Goal: Task Accomplishment & Management: Complete application form

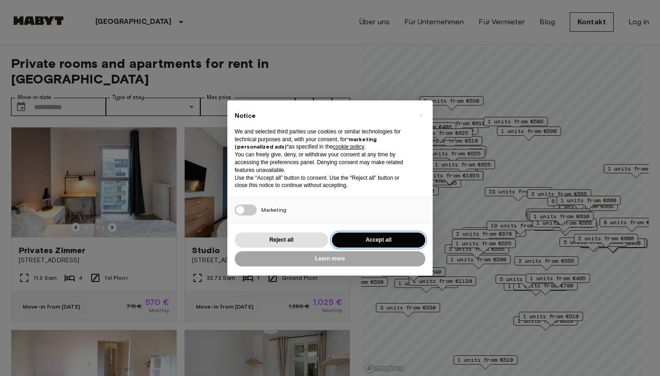
click at [369, 235] on button "Accept all" at bounding box center [379, 239] width 94 height 15
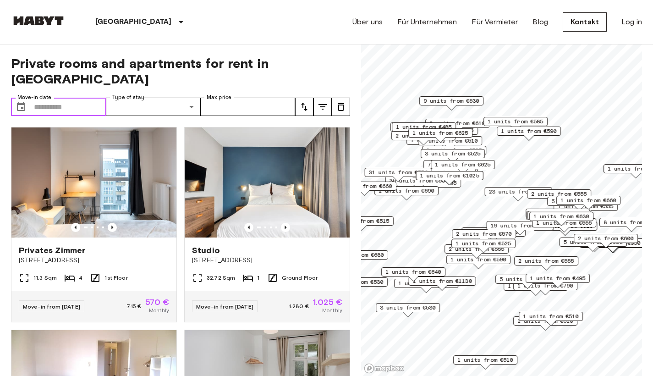
click at [56, 98] on input "Move-in date" at bounding box center [70, 107] width 72 height 18
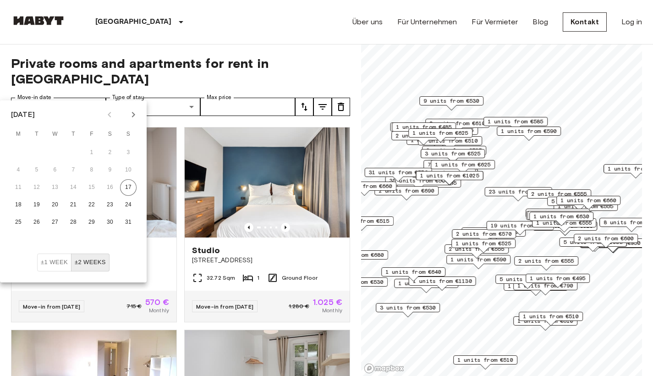
click at [135, 114] on icon "Next month" at bounding box center [133, 114] width 11 height 11
click at [135, 114] on icon "Next month" at bounding box center [133, 115] width 3 height 6
click at [57, 152] on button "1" at bounding box center [55, 152] width 17 height 17
type input "**********"
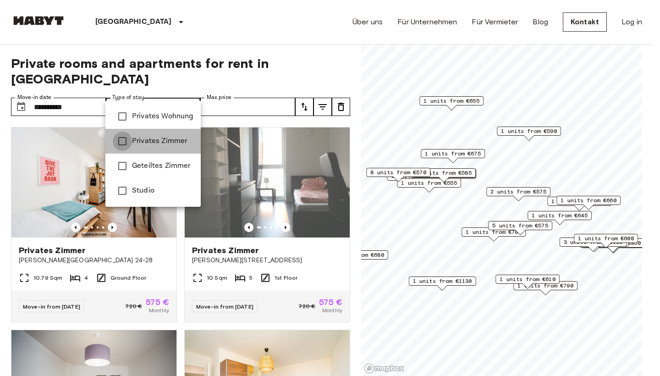
type input "**********"
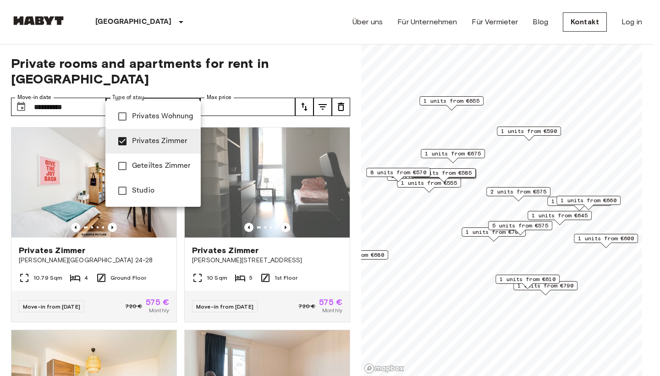
click at [255, 83] on div at bounding box center [330, 188] width 660 height 376
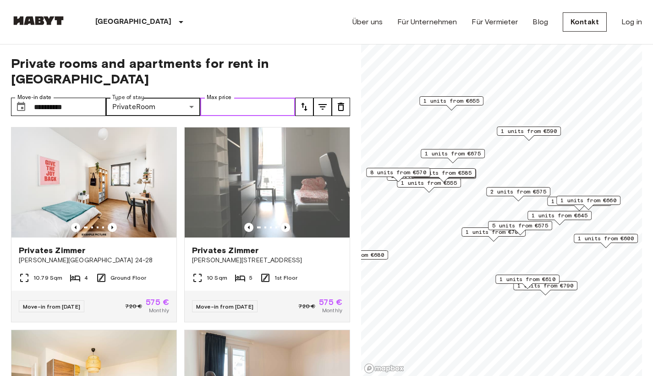
click at [246, 98] on input "Max price" at bounding box center [247, 107] width 95 height 18
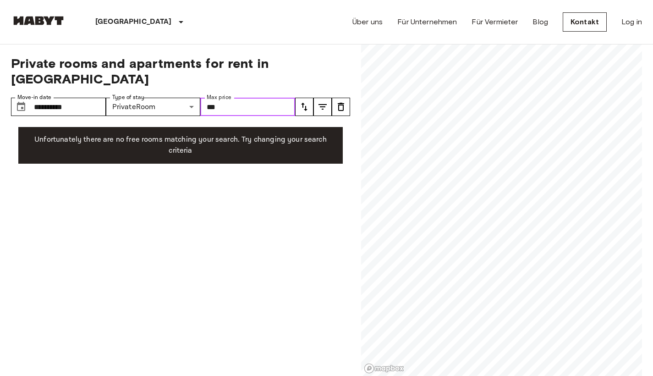
scroll to position [2, 0]
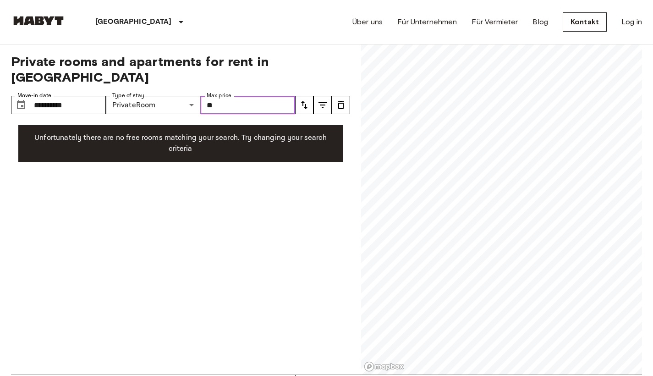
type input "*"
type input "***"
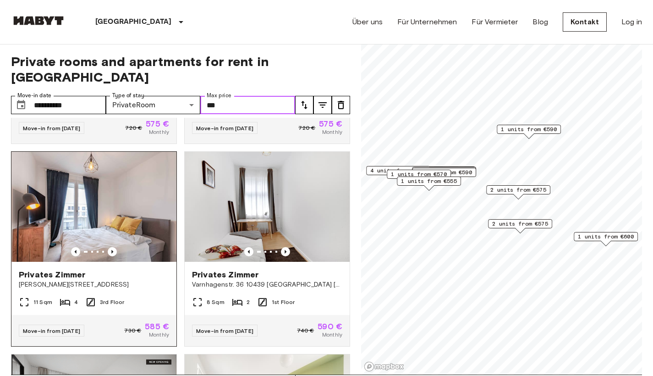
scroll to position [160, 0]
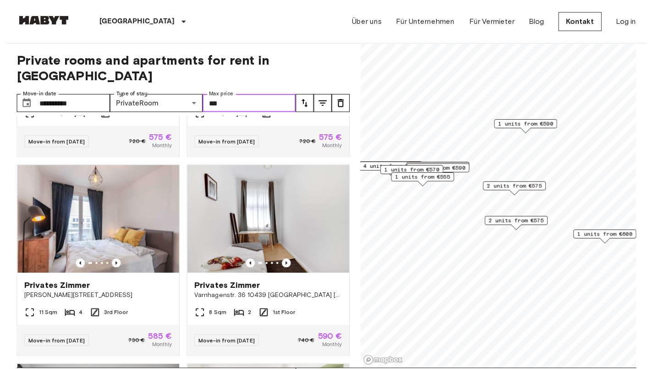
scroll to position [1, 0]
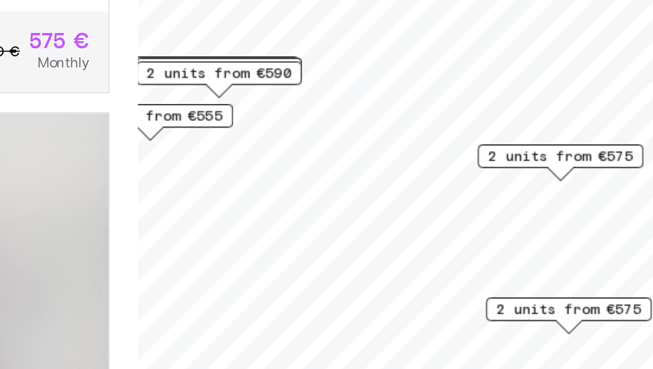
click at [497, 181] on span "2 units from €575" at bounding box center [525, 185] width 56 height 8
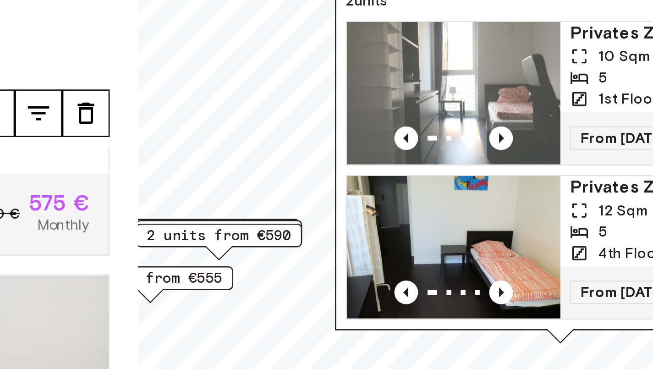
click at [442, 130] on img "Map marker" at bounding box center [483, 157] width 83 height 55
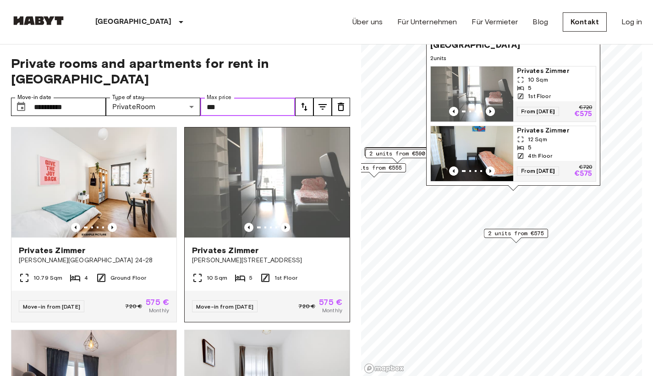
scroll to position [224, 0]
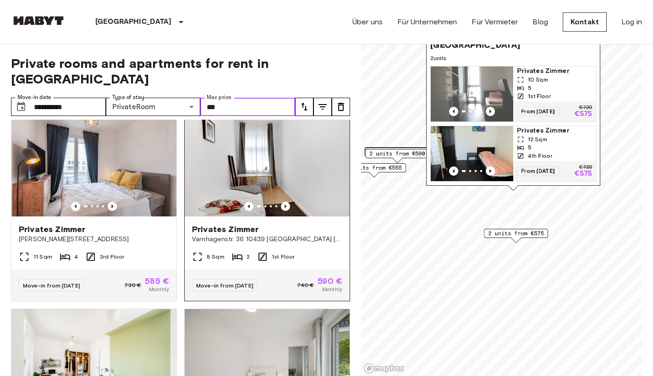
click at [273, 167] on img at bounding box center [267, 161] width 165 height 110
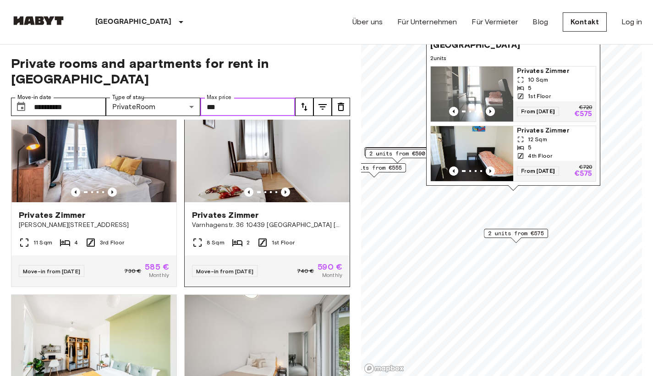
scroll to position [397, 0]
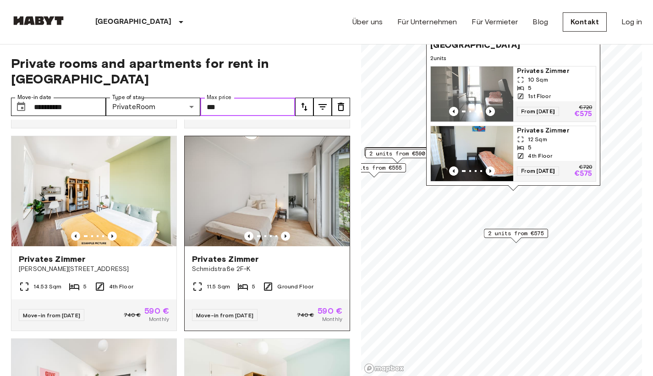
click at [255, 206] on img at bounding box center [267, 191] width 165 height 110
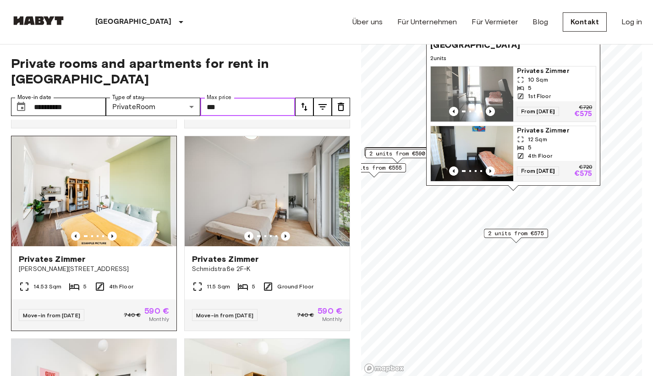
click at [103, 215] on img at bounding box center [93, 191] width 165 height 110
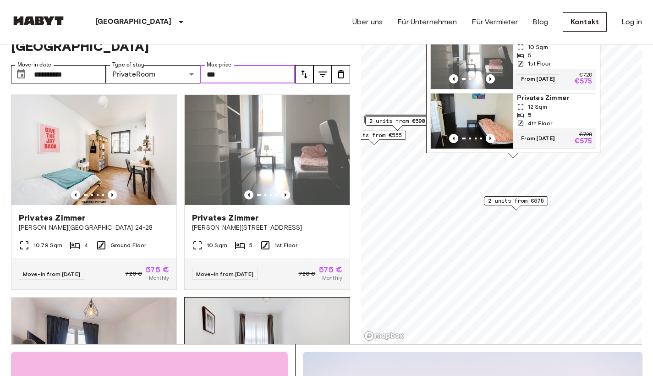
scroll to position [0, 0]
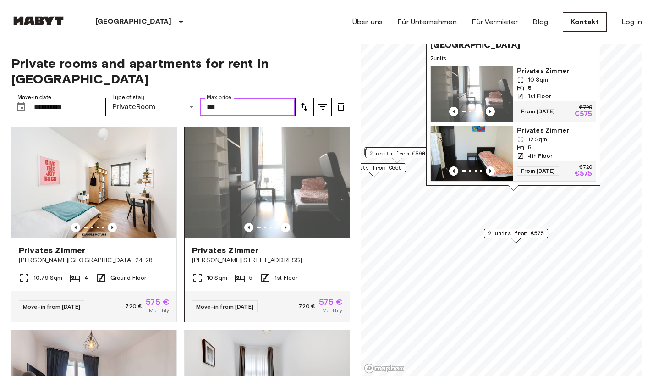
click at [243, 167] on img at bounding box center [267, 182] width 165 height 110
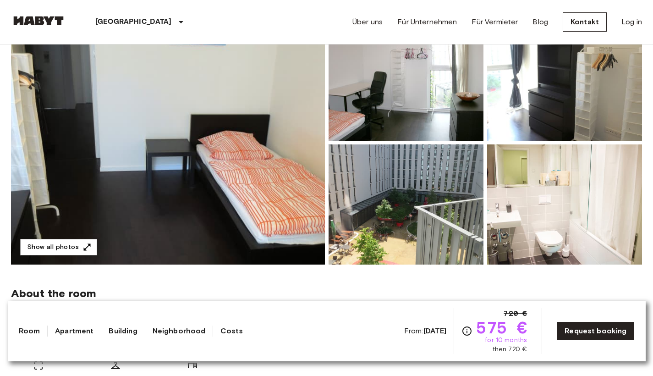
scroll to position [94, 0]
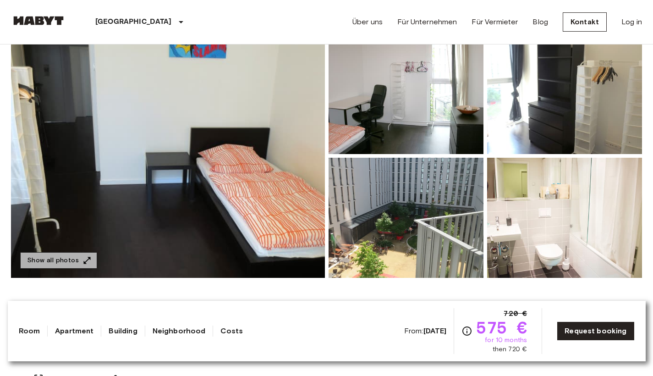
click at [77, 257] on button "Show all photos" at bounding box center [58, 260] width 77 height 17
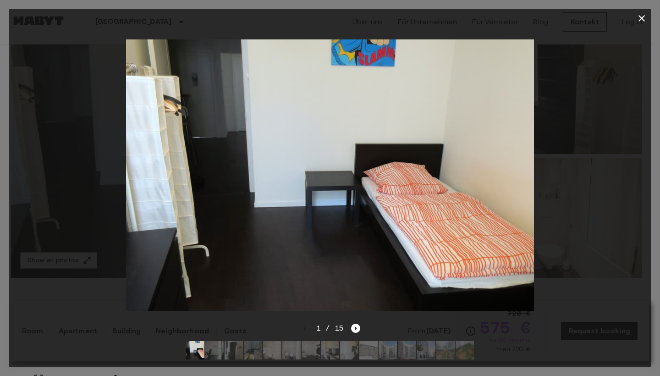
click at [556, 188] on div at bounding box center [330, 175] width 642 height 295
click at [443, 161] on img at bounding box center [330, 175] width 408 height 272
click at [355, 324] on icon "Next image" at bounding box center [355, 328] width 9 height 9
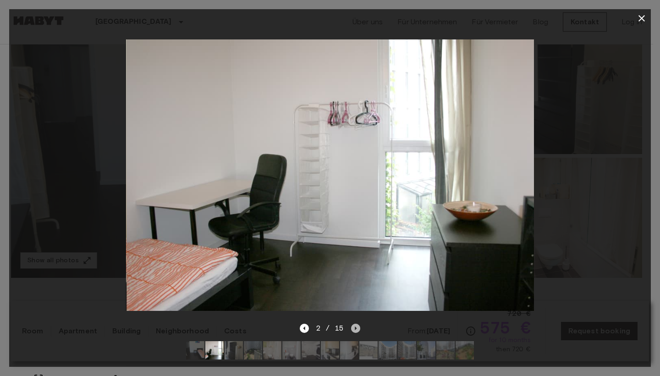
click at [355, 324] on icon "Next image" at bounding box center [355, 328] width 9 height 9
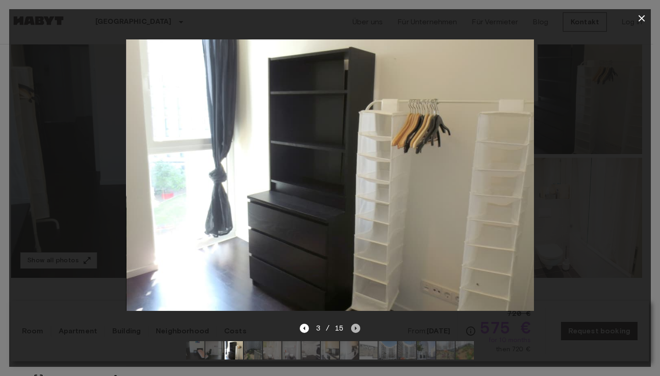
click at [355, 327] on icon "Next image" at bounding box center [356, 329] width 2 height 4
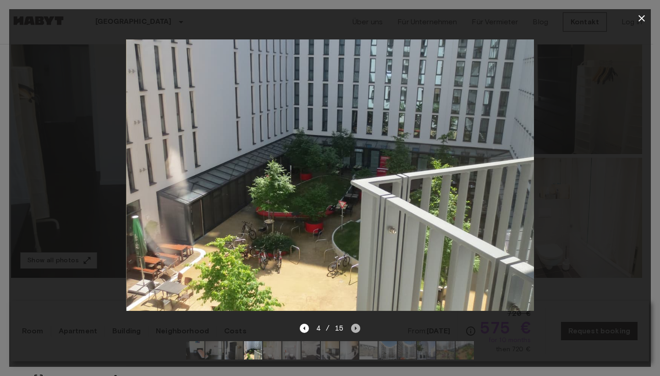
click at [355, 327] on icon "Next image" at bounding box center [356, 329] width 2 height 4
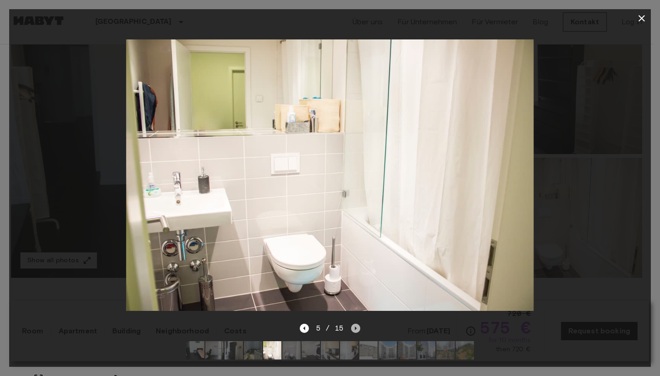
click at [355, 327] on icon "Next image" at bounding box center [356, 329] width 2 height 4
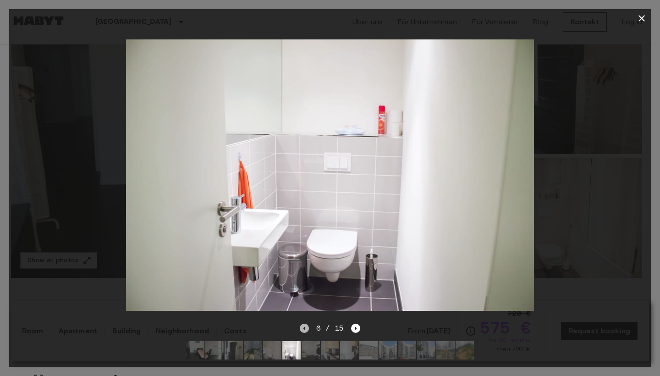
click at [305, 327] on icon "Previous image" at bounding box center [304, 329] width 2 height 4
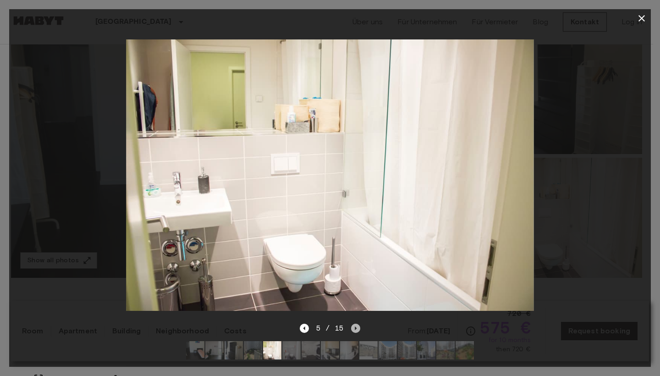
click at [357, 324] on icon "Next image" at bounding box center [355, 328] width 9 height 9
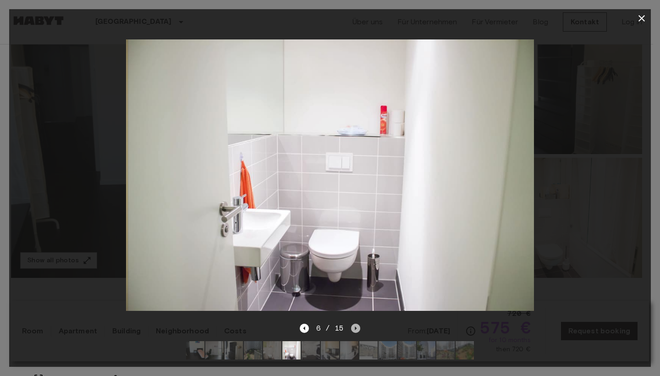
click at [357, 324] on icon "Next image" at bounding box center [355, 328] width 9 height 9
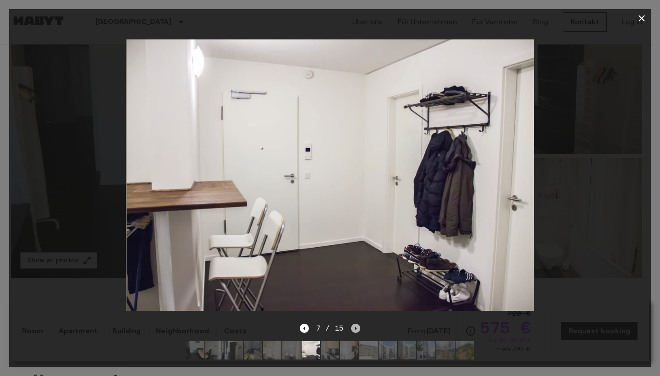
click at [357, 324] on icon "Next image" at bounding box center [355, 328] width 9 height 9
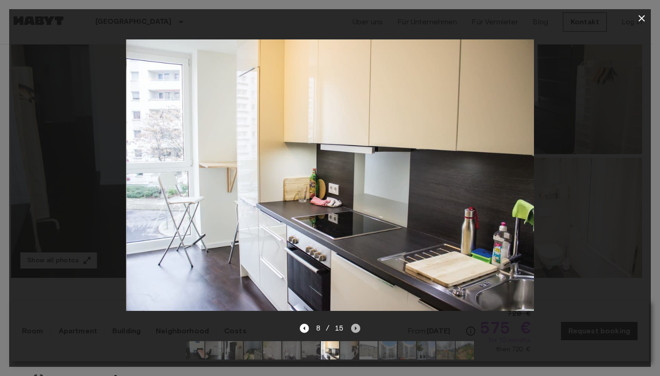
click at [354, 324] on icon "Next image" at bounding box center [355, 328] width 9 height 9
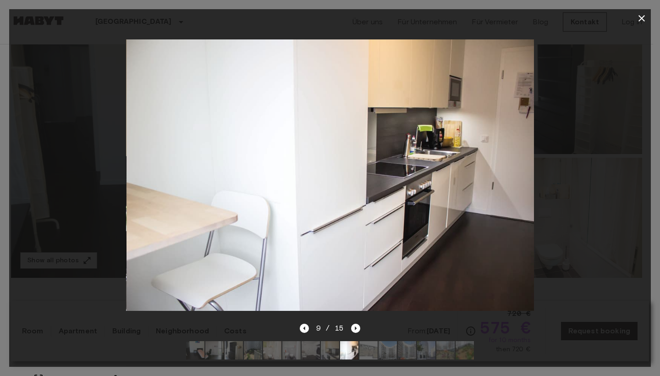
click at [299, 323] on div "9 / 15" at bounding box center [330, 345] width 642 height 44
click at [358, 324] on icon "Next image" at bounding box center [355, 328] width 9 height 9
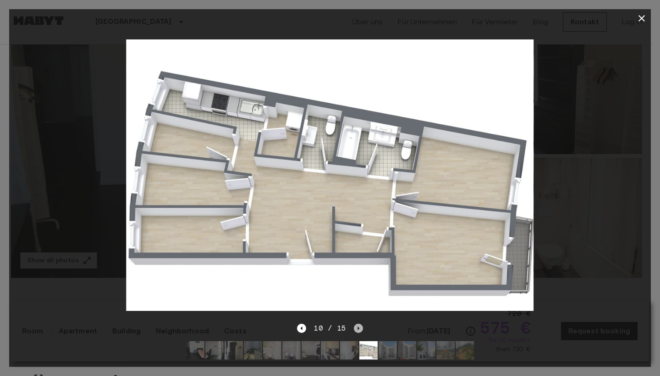
click at [360, 324] on icon "Next image" at bounding box center [358, 328] width 9 height 9
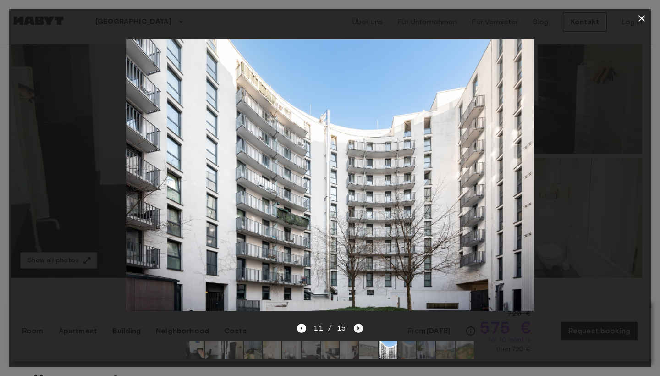
click at [359, 324] on icon "Next image" at bounding box center [358, 328] width 9 height 9
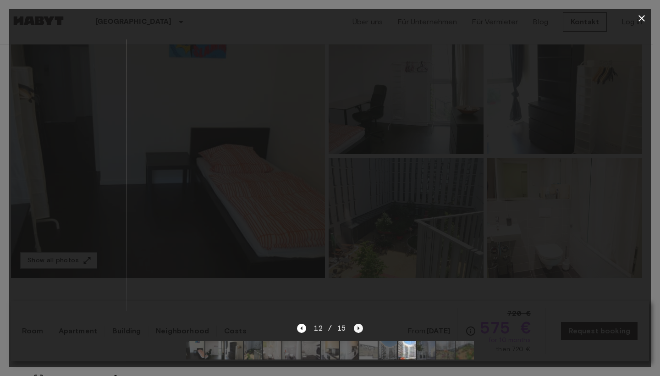
click at [359, 324] on icon "Next image" at bounding box center [358, 328] width 9 height 9
click at [358, 324] on icon "Next image" at bounding box center [358, 328] width 9 height 9
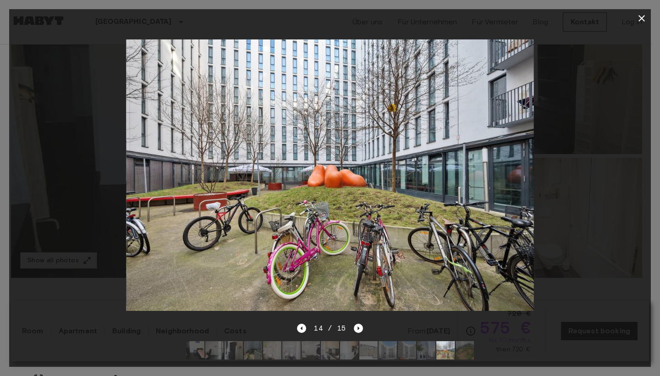
click at [353, 323] on div "14 / 15" at bounding box center [330, 328] width 66 height 11
click at [354, 324] on icon "Next image" at bounding box center [358, 328] width 9 height 9
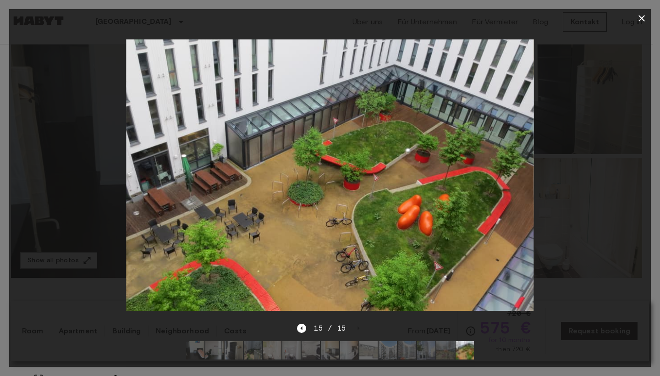
click at [642, 13] on icon "button" at bounding box center [641, 18] width 11 height 11
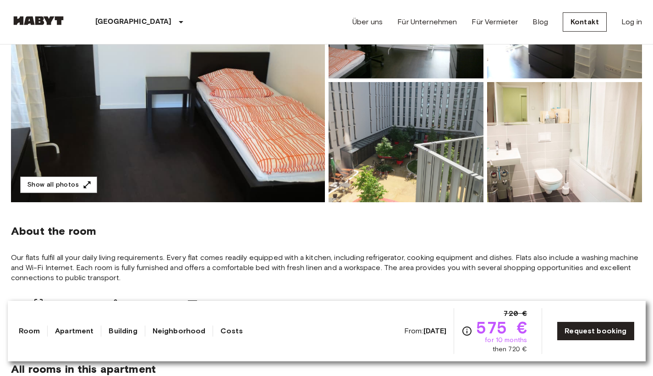
scroll to position [270, 0]
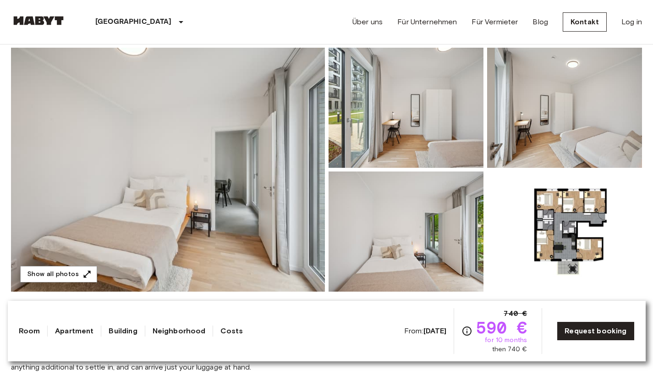
scroll to position [107, 0]
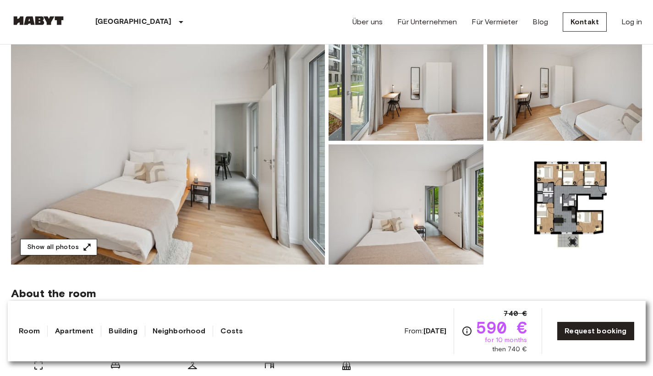
click at [84, 246] on icon "button" at bounding box center [87, 247] width 9 height 9
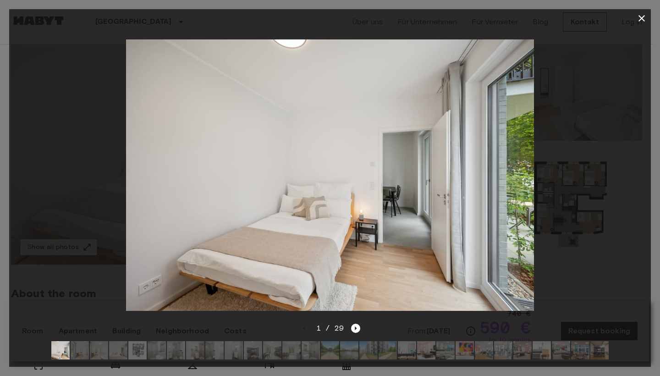
click at [512, 166] on img at bounding box center [330, 175] width 408 height 272
click at [351, 324] on icon "Next image" at bounding box center [355, 328] width 9 height 9
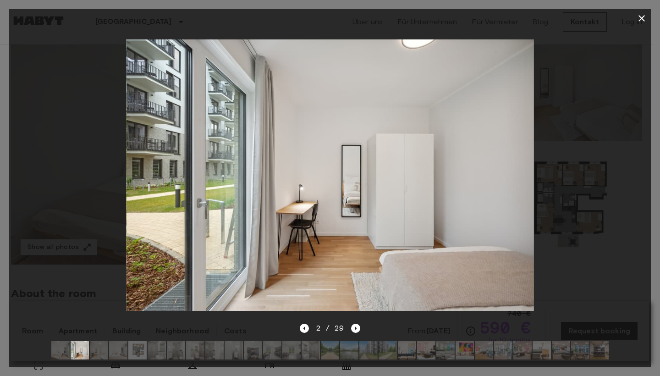
click at [350, 323] on div "2 / 29" at bounding box center [330, 328] width 61 height 11
click at [355, 327] on icon "Next image" at bounding box center [356, 329] width 2 height 4
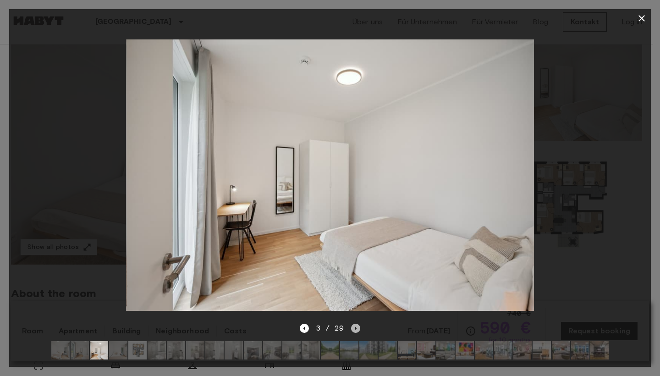
click at [353, 324] on icon "Next image" at bounding box center [355, 328] width 9 height 9
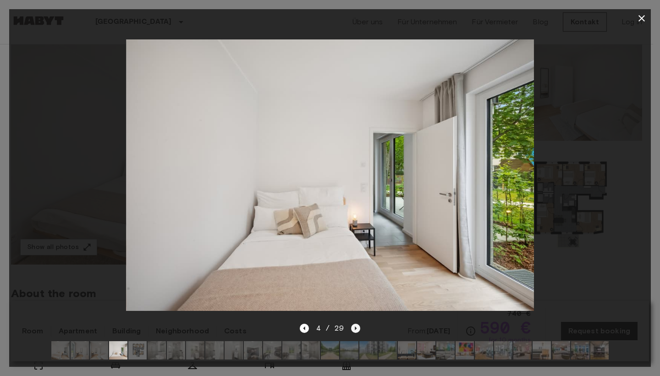
click at [353, 324] on icon "Next image" at bounding box center [355, 328] width 9 height 9
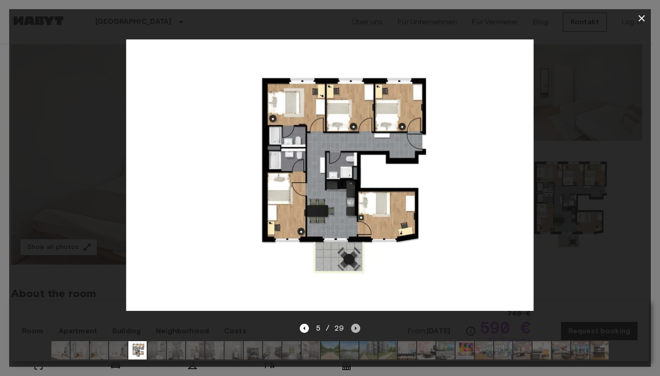
click at [353, 324] on icon "Next image" at bounding box center [355, 328] width 9 height 9
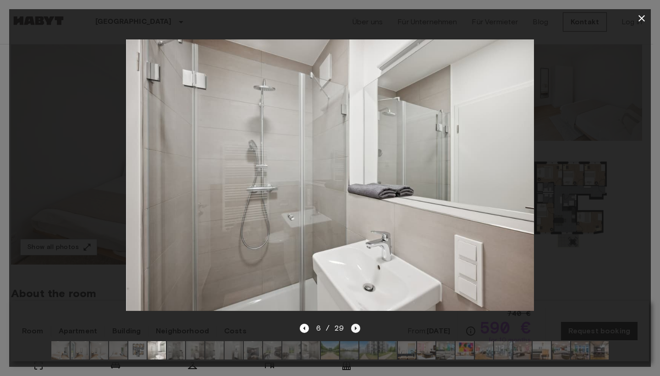
click at [353, 324] on icon "Next image" at bounding box center [355, 328] width 9 height 9
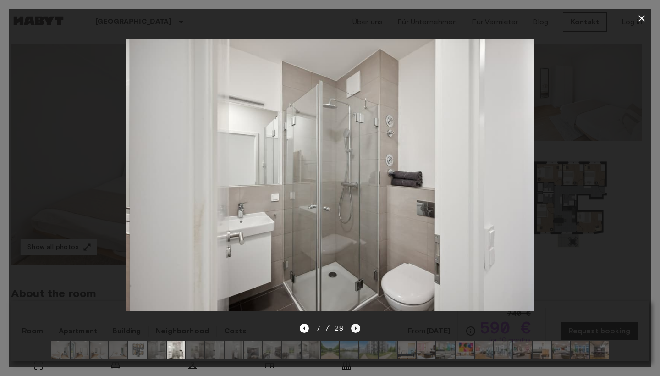
click at [353, 324] on icon "Next image" at bounding box center [355, 328] width 9 height 9
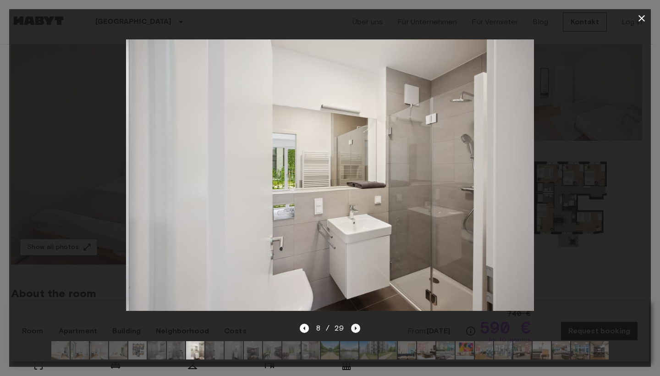
click at [353, 324] on icon "Next image" at bounding box center [355, 328] width 9 height 9
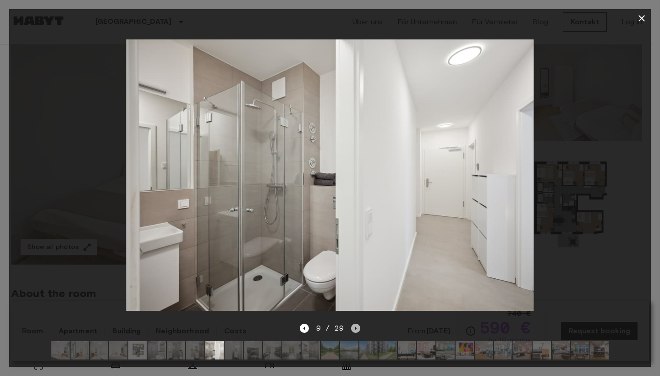
click at [353, 324] on icon "Next image" at bounding box center [355, 328] width 9 height 9
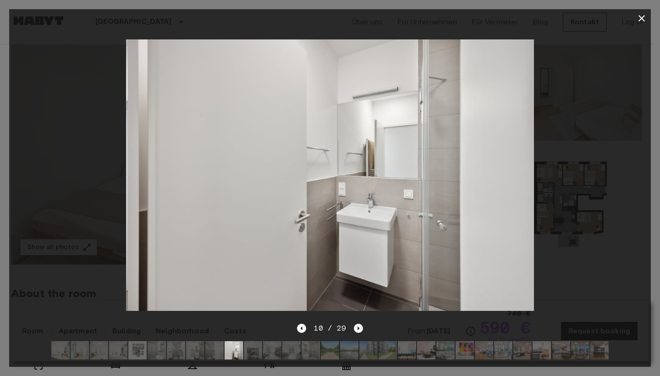
click at [353, 323] on div "10 / 29" at bounding box center [330, 328] width 66 height 11
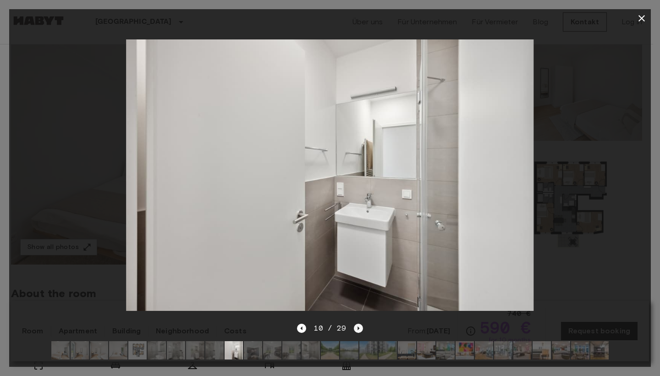
click at [354, 324] on icon "Next image" at bounding box center [358, 328] width 9 height 9
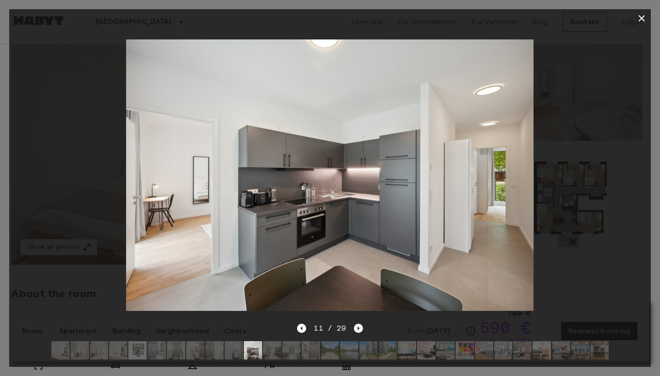
click at [358, 327] on icon "Next image" at bounding box center [359, 329] width 2 height 4
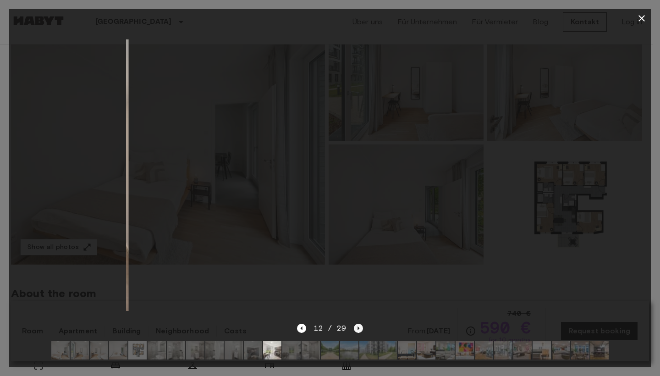
click at [358, 327] on icon "Next image" at bounding box center [359, 329] width 2 height 4
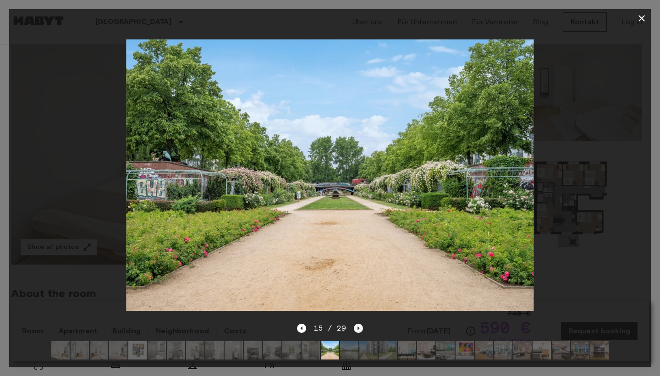
click at [358, 327] on icon "Next image" at bounding box center [359, 329] width 2 height 4
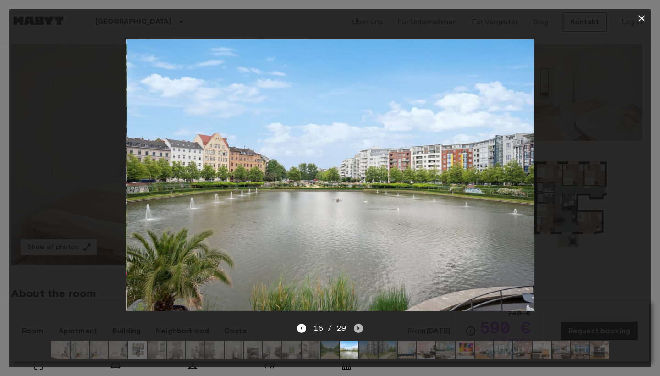
click at [358, 327] on icon "Next image" at bounding box center [359, 329] width 2 height 4
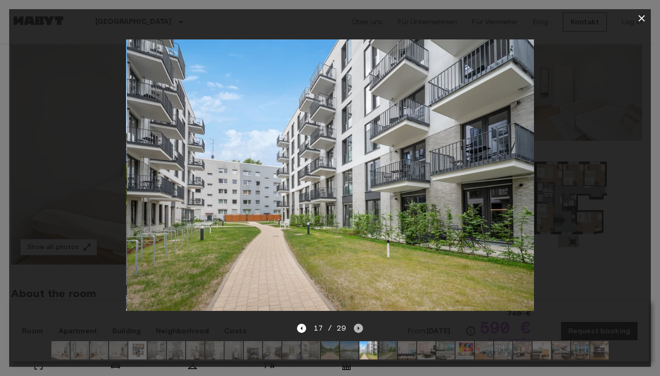
click at [358, 327] on icon "Next image" at bounding box center [359, 329] width 2 height 4
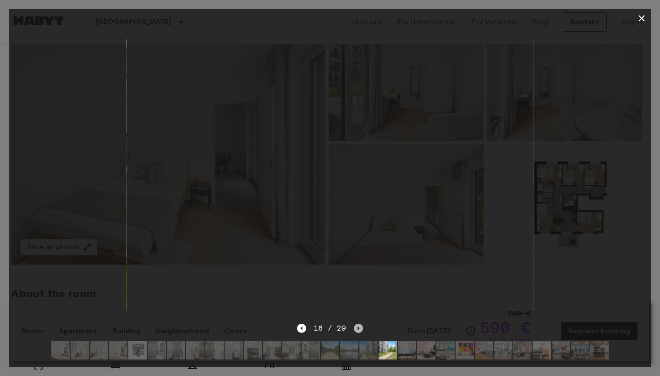
click at [358, 324] on icon "Next image" at bounding box center [358, 328] width 9 height 9
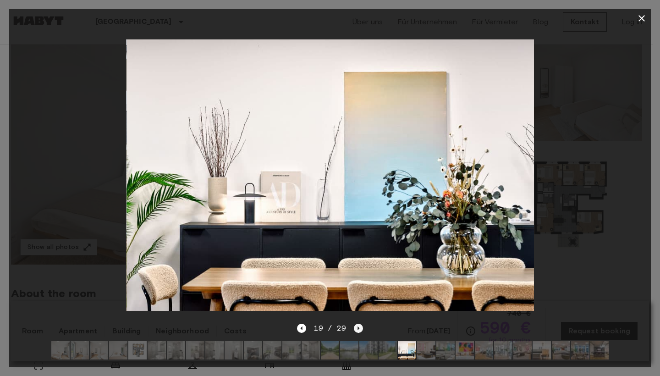
click at [356, 324] on icon "Next image" at bounding box center [358, 328] width 9 height 9
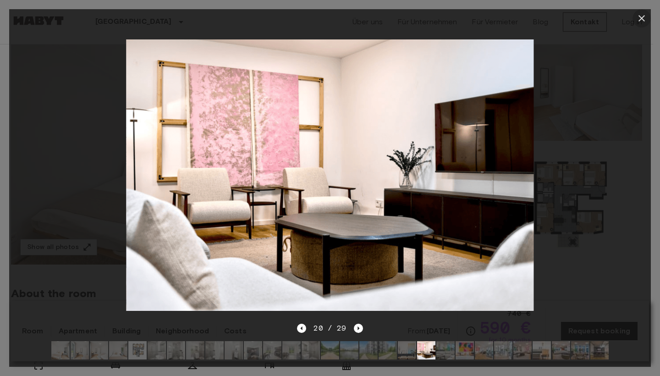
click at [642, 17] on icon "button" at bounding box center [641, 18] width 11 height 11
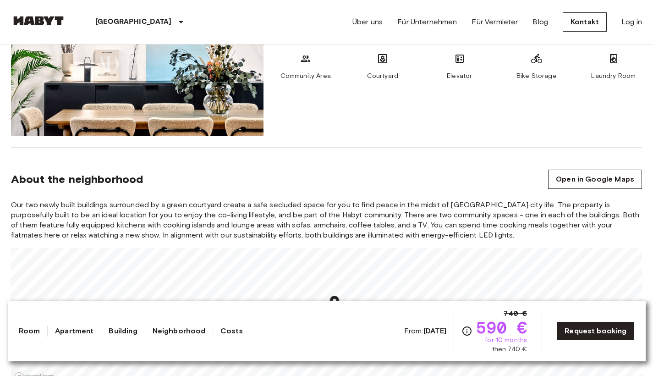
scroll to position [998, 0]
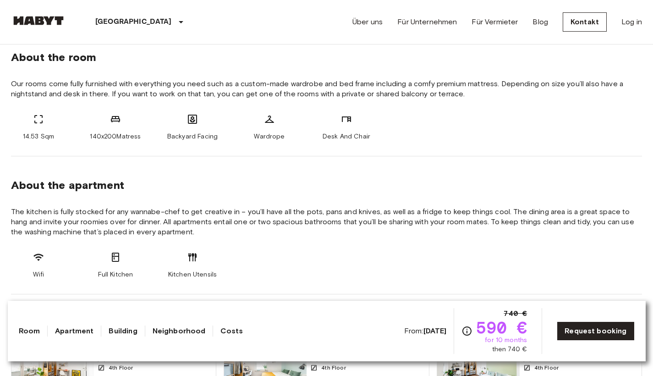
scroll to position [48, 0]
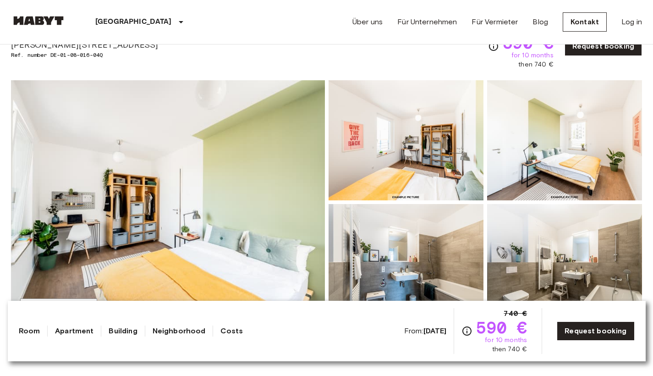
click at [162, 212] on img at bounding box center [168, 202] width 314 height 244
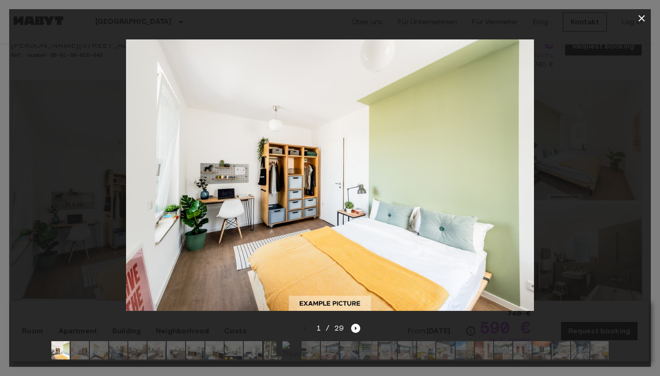
click at [513, 163] on img at bounding box center [330, 175] width 408 height 272
click at [548, 156] on div at bounding box center [330, 175] width 642 height 295
click at [645, 166] on div at bounding box center [330, 175] width 642 height 295
click at [354, 324] on icon "Next image" at bounding box center [355, 328] width 9 height 9
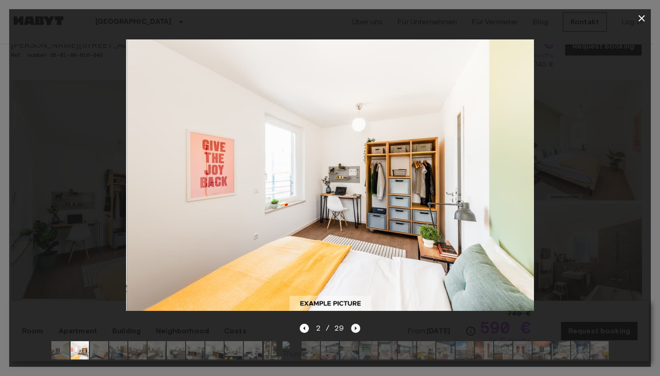
click at [354, 324] on icon "Next image" at bounding box center [355, 328] width 9 height 9
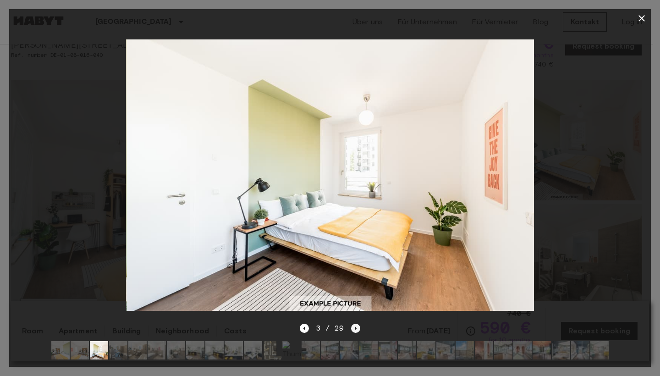
click at [354, 324] on icon "Next image" at bounding box center [355, 328] width 9 height 9
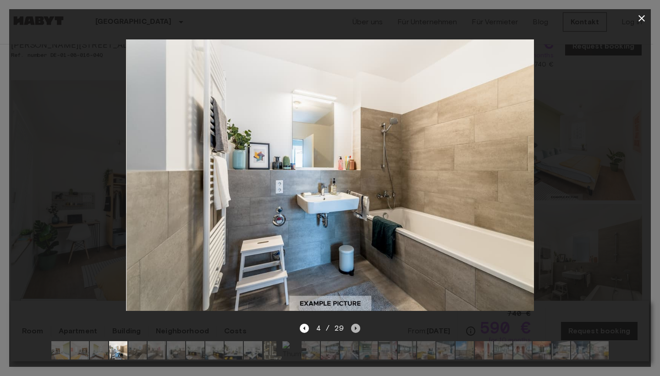
click at [354, 324] on icon "Next image" at bounding box center [355, 328] width 9 height 9
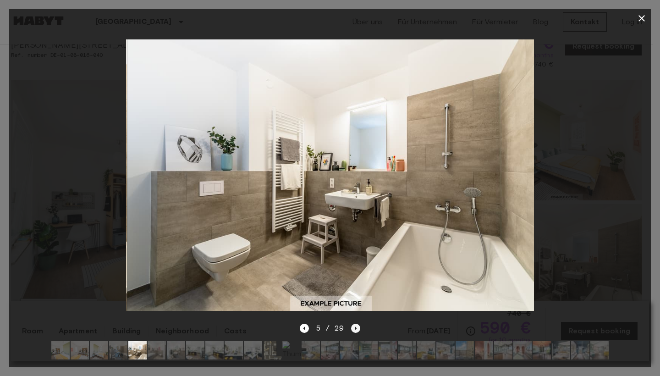
click at [354, 324] on icon "Next image" at bounding box center [355, 328] width 9 height 9
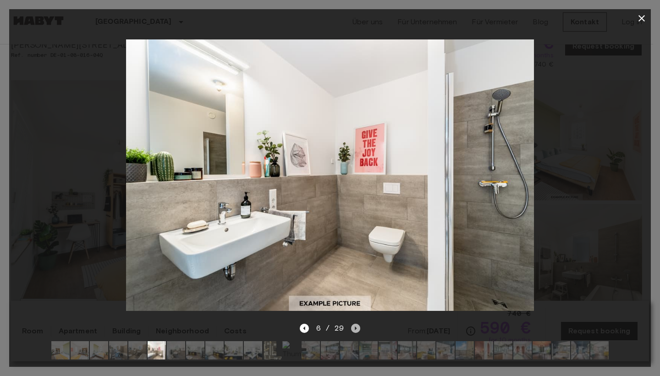
click at [355, 324] on icon "Next image" at bounding box center [355, 328] width 9 height 9
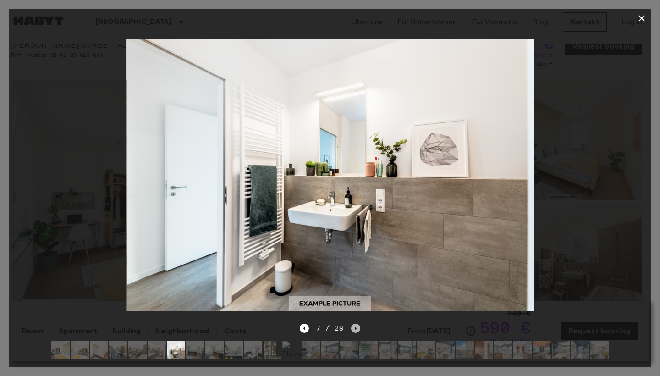
click at [355, 324] on icon "Next image" at bounding box center [355, 328] width 9 height 9
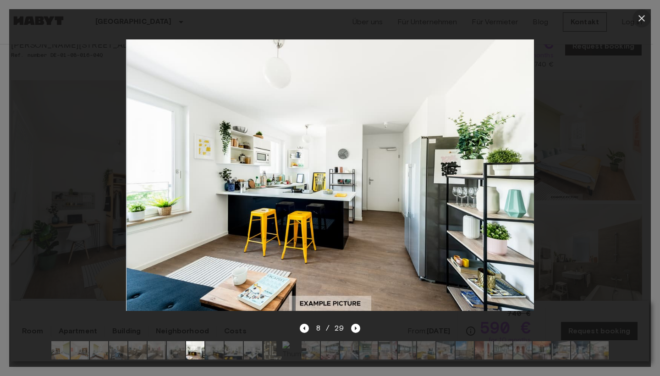
click at [645, 14] on icon "button" at bounding box center [641, 18] width 11 height 11
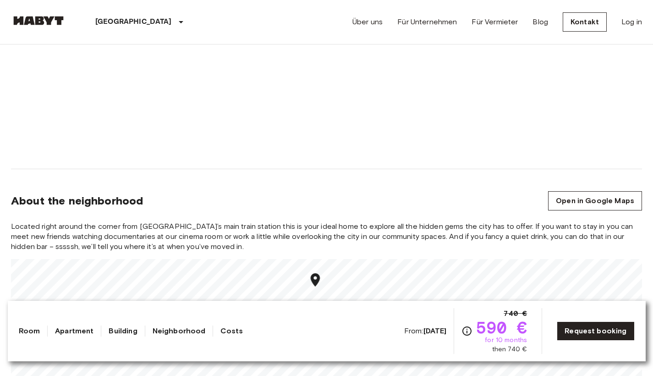
scroll to position [943, 0]
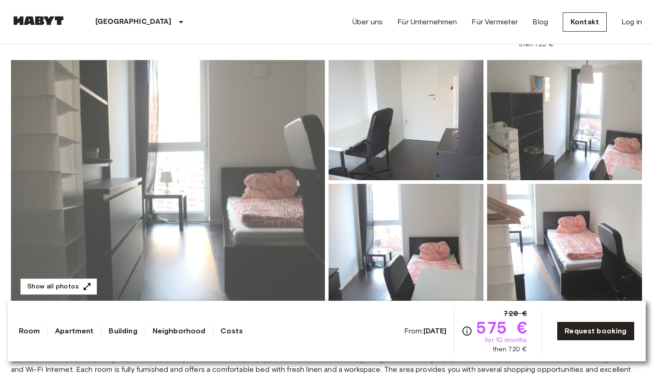
scroll to position [123, 0]
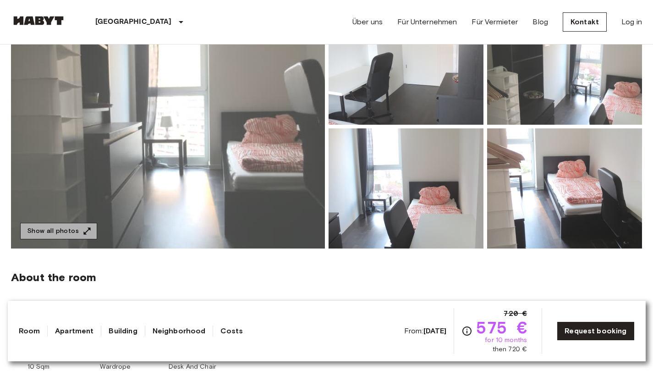
click at [72, 231] on button "Show all photos" at bounding box center [58, 231] width 77 height 17
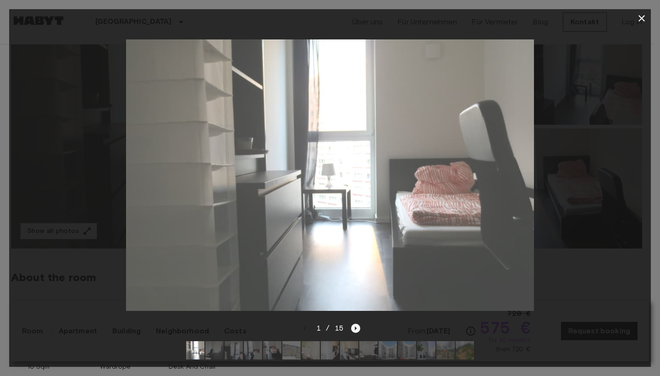
click at [355, 324] on icon "Next image" at bounding box center [355, 328] width 9 height 9
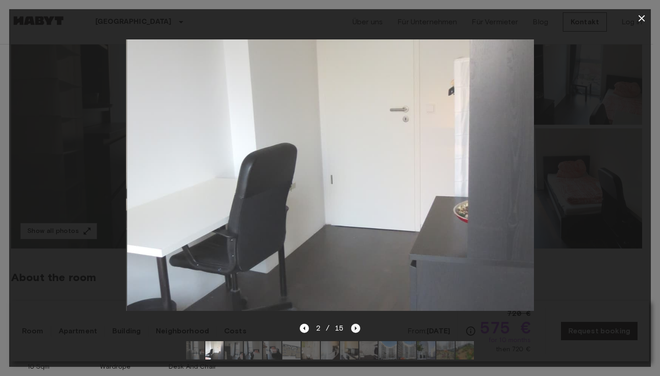
click at [355, 327] on icon "Next image" at bounding box center [356, 329] width 2 height 4
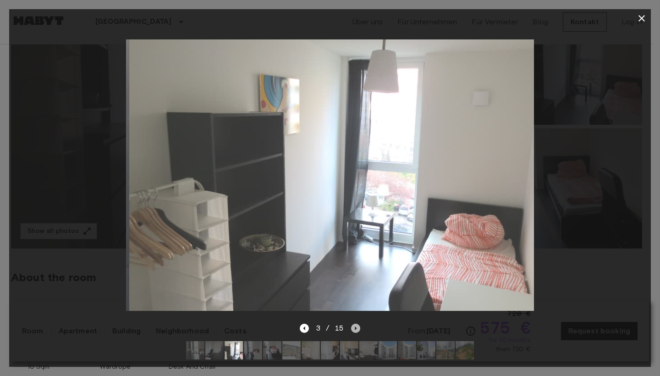
click at [355, 327] on icon "Next image" at bounding box center [356, 329] width 2 height 4
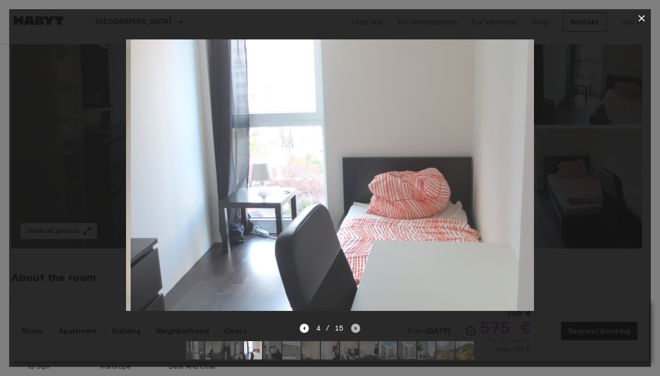
click at [355, 327] on icon "Next image" at bounding box center [356, 329] width 2 height 4
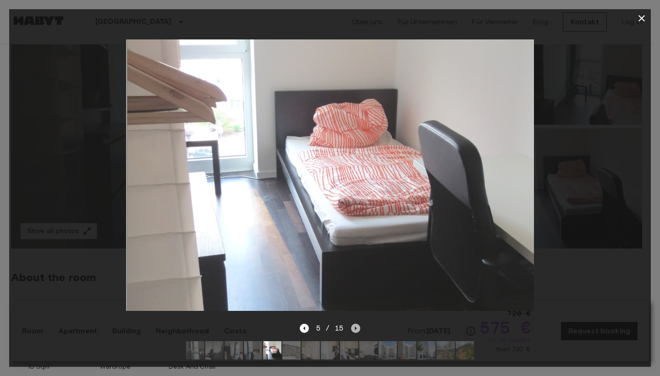
click at [355, 327] on icon "Next image" at bounding box center [356, 329] width 2 height 4
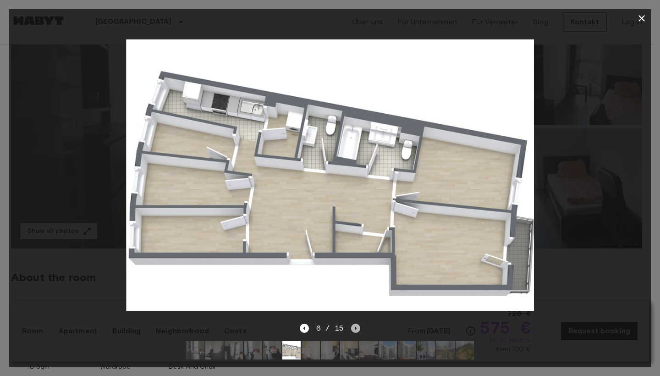
click at [355, 327] on icon "Next image" at bounding box center [356, 329] width 2 height 4
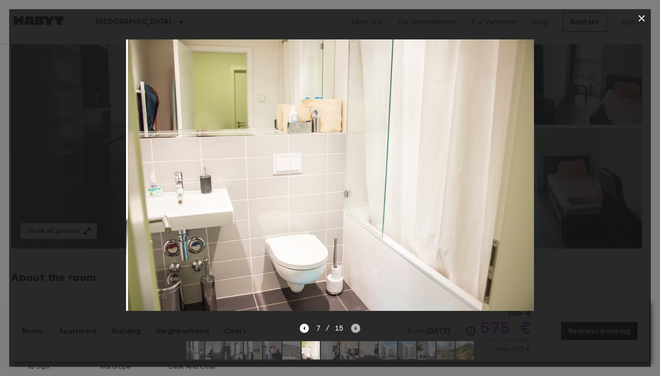
click at [355, 327] on icon "Next image" at bounding box center [356, 329] width 2 height 4
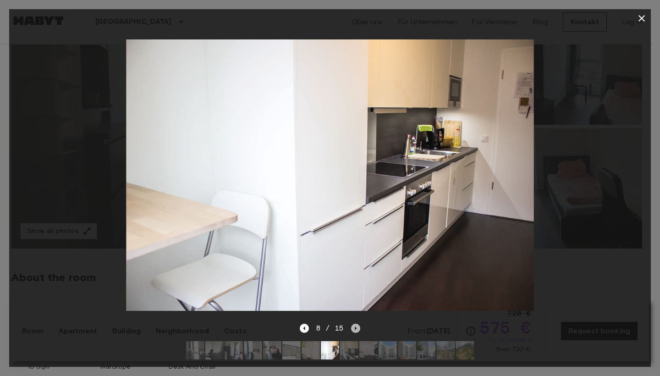
click at [355, 327] on icon "Next image" at bounding box center [356, 329] width 2 height 4
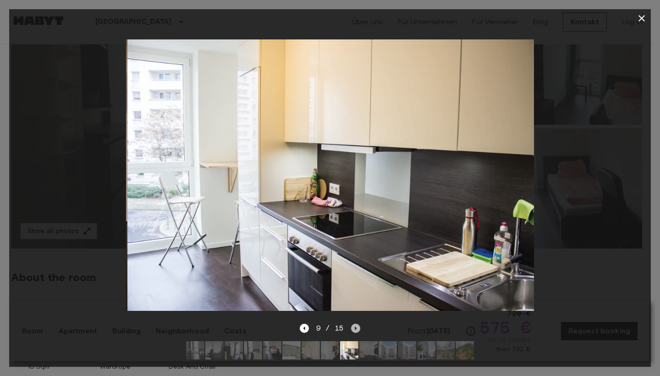
click at [355, 327] on icon "Next image" at bounding box center [356, 329] width 2 height 4
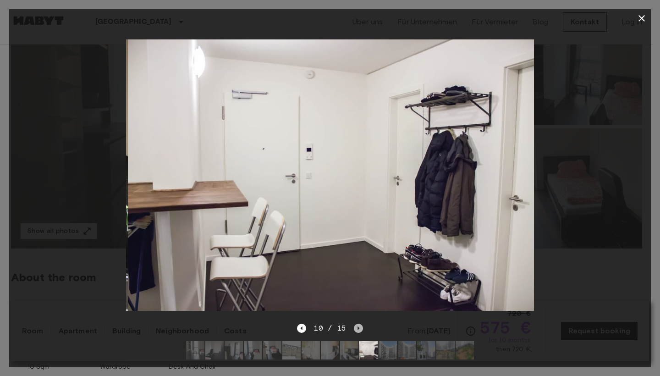
click at [355, 324] on icon "Next image" at bounding box center [358, 328] width 9 height 9
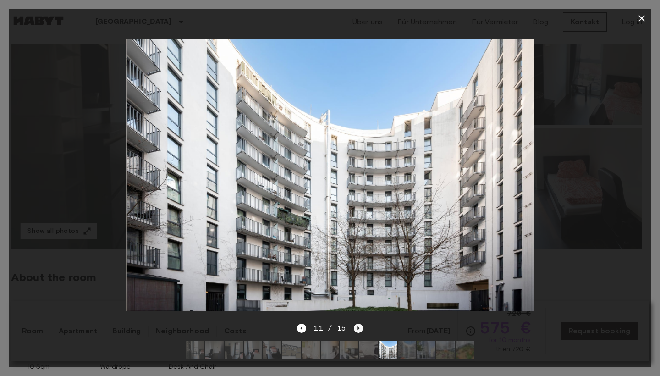
click at [355, 324] on icon "Next image" at bounding box center [358, 328] width 9 height 9
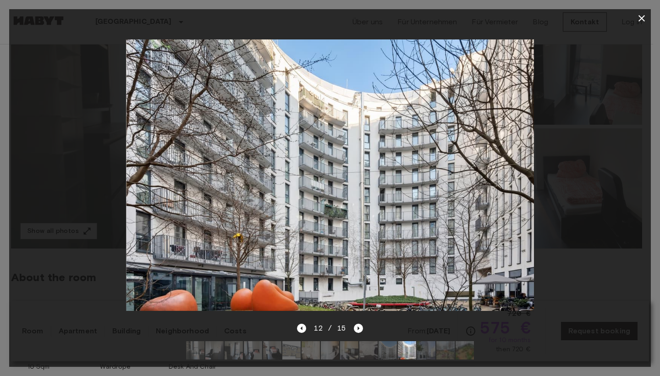
click at [643, 17] on icon "button" at bounding box center [641, 18] width 11 height 11
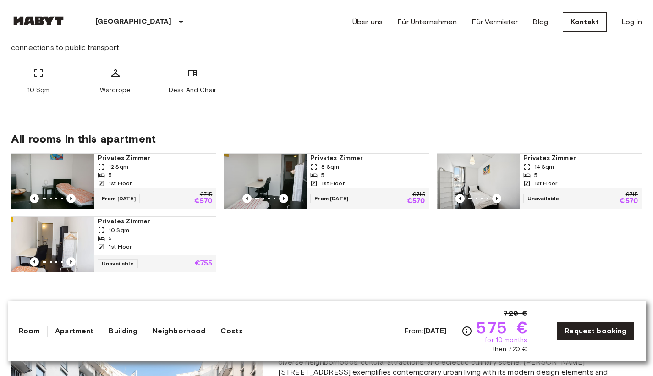
scroll to position [693, 0]
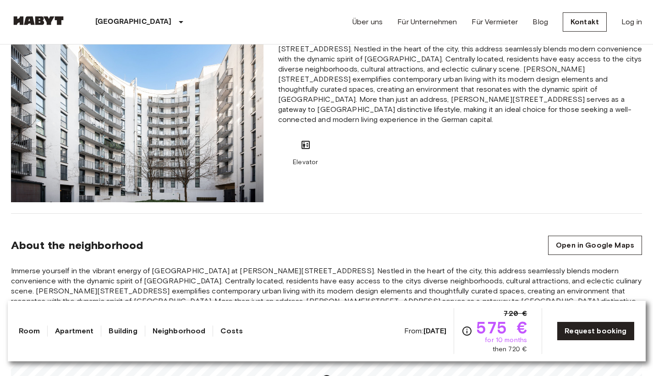
click at [26, 330] on link "Room" at bounding box center [30, 331] width 22 height 11
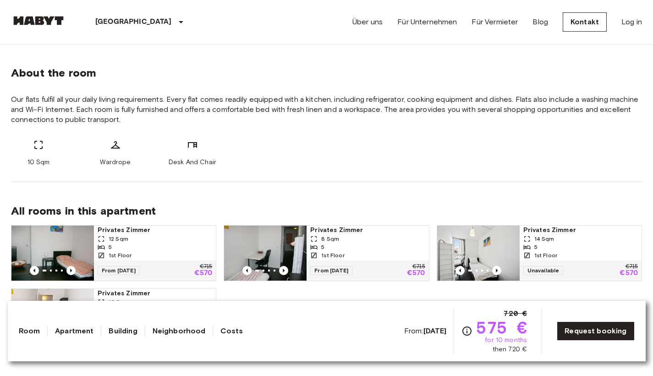
click at [74, 330] on link "Apartment" at bounding box center [74, 331] width 39 height 11
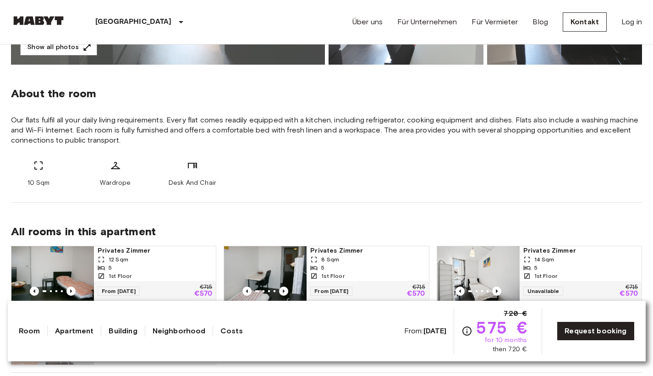
scroll to position [0, 0]
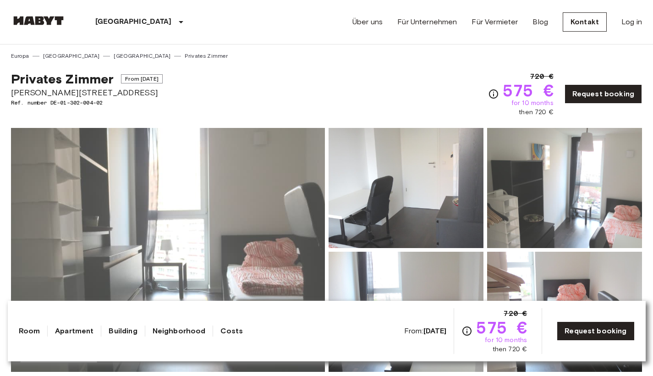
click at [133, 329] on link "Building" at bounding box center [123, 331] width 28 height 11
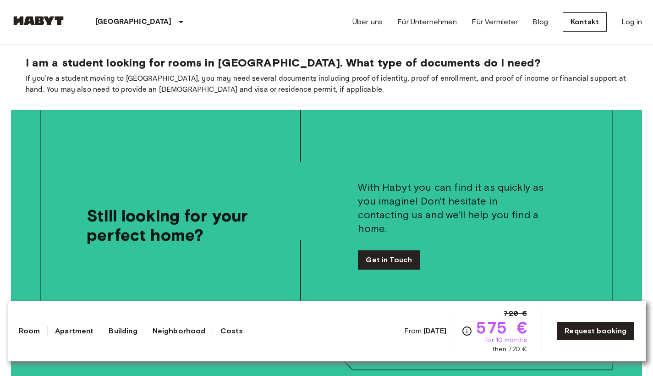
scroll to position [1969, 0]
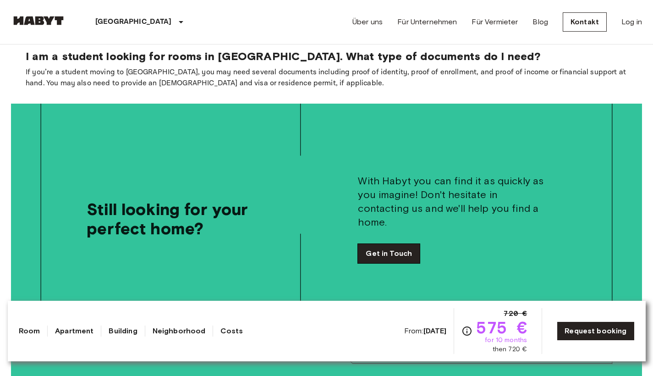
click at [392, 244] on link "Get in Touch" at bounding box center [389, 253] width 62 height 19
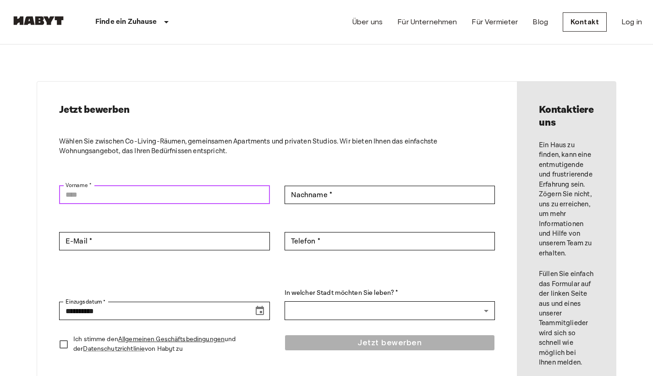
click at [153, 190] on input "Vorname *" at bounding box center [164, 195] width 211 height 18
type input "*"
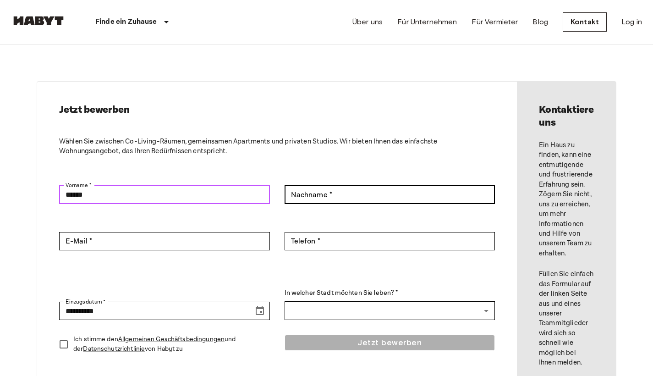
type input "******"
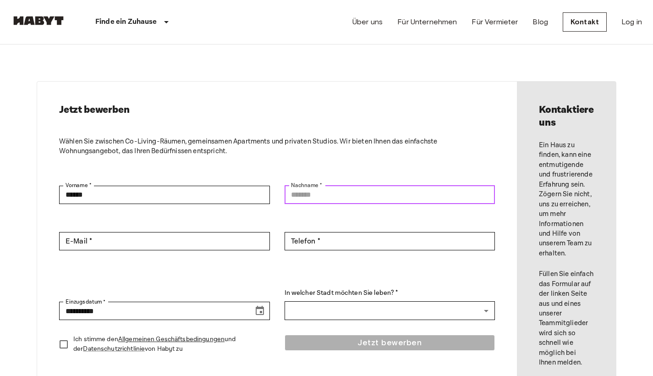
click at [309, 197] on input "Nachname *" at bounding box center [390, 195] width 211 height 18
type input "********"
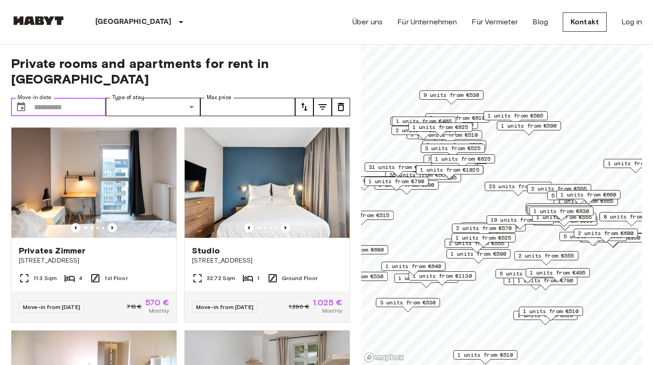
click at [73, 98] on input "Move-in date" at bounding box center [70, 107] width 72 height 18
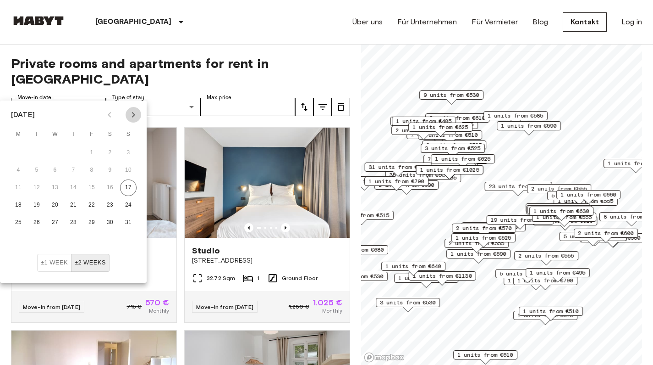
click at [135, 111] on icon "Next month" at bounding box center [133, 114] width 11 height 11
click at [110, 149] on button "4" at bounding box center [110, 152] width 17 height 17
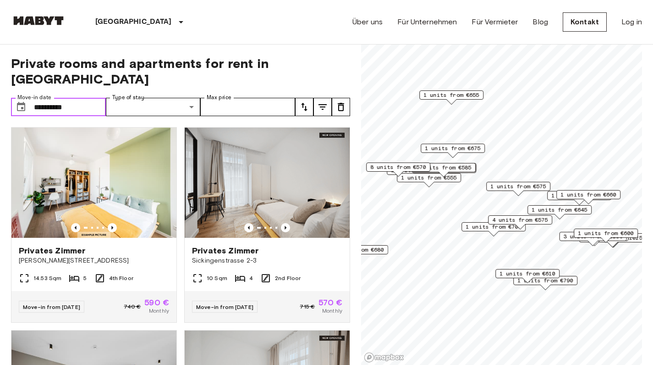
click at [91, 98] on input "**********" at bounding box center [70, 107] width 72 height 18
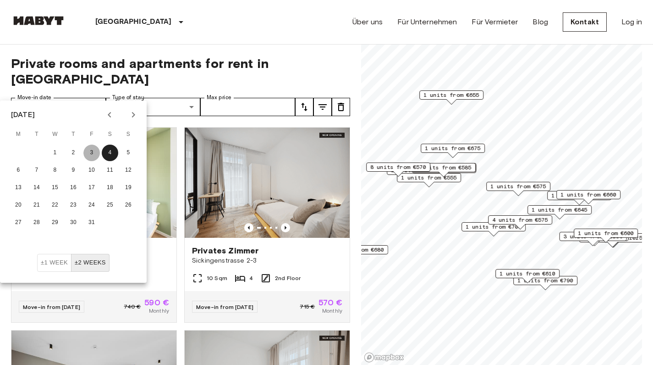
click at [88, 151] on button "3" at bounding box center [91, 152] width 17 height 17
type input "**********"
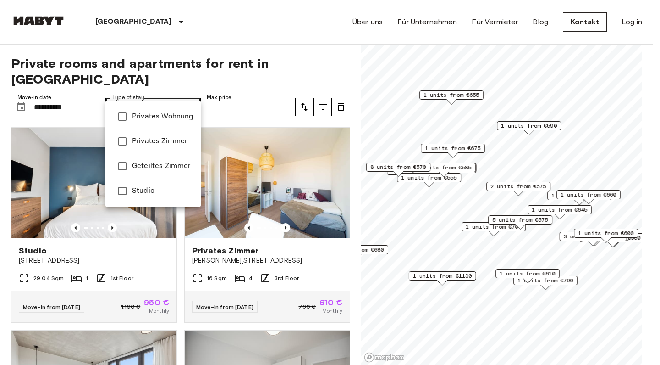
type input "**********"
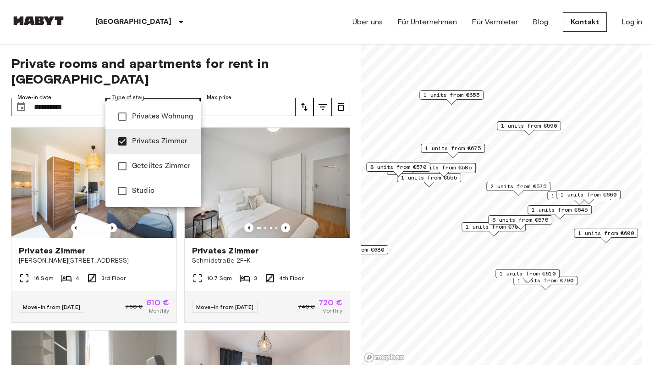
click at [277, 91] on div at bounding box center [330, 182] width 660 height 365
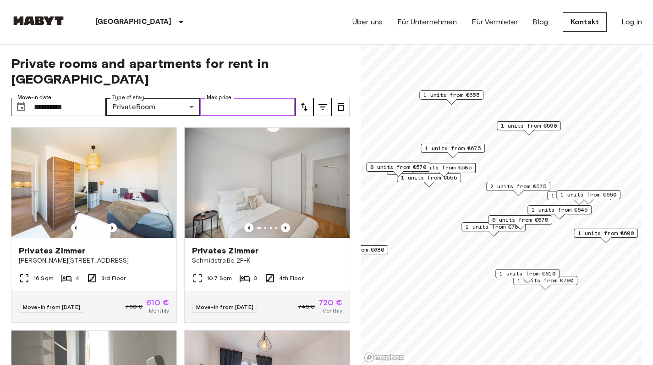
click at [271, 98] on input "Max price" at bounding box center [247, 107] width 95 height 18
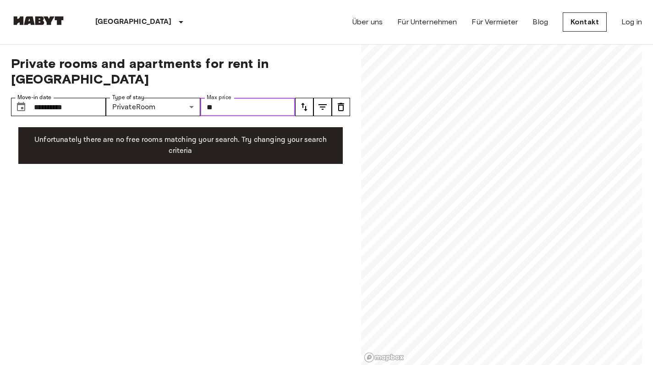
type input "***"
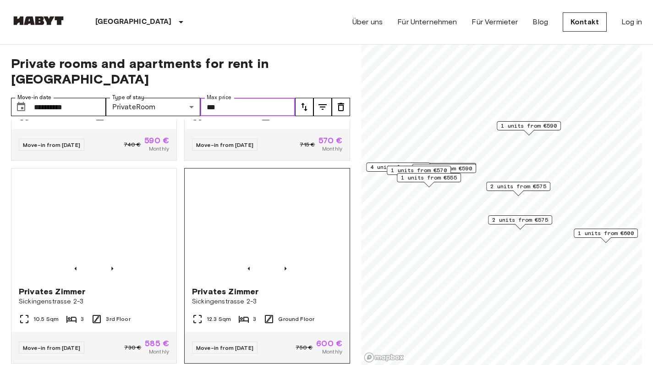
scroll to position [581, 0]
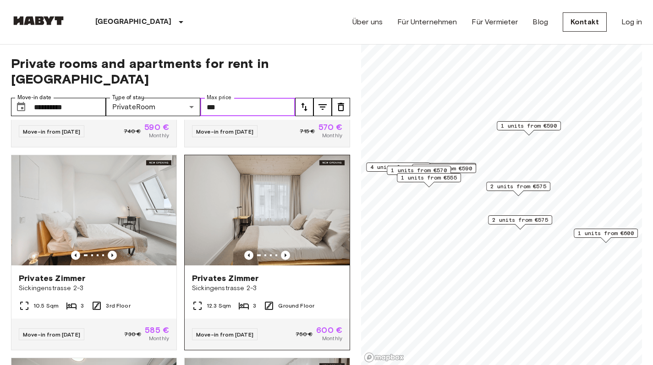
click at [254, 202] on img at bounding box center [267, 210] width 165 height 110
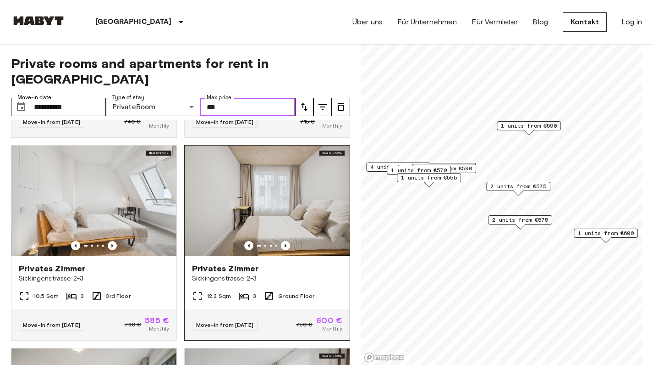
click at [269, 179] on img at bounding box center [267, 200] width 165 height 110
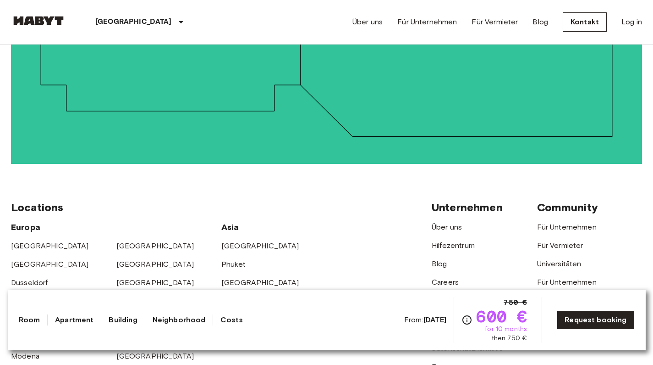
scroll to position [2239, 0]
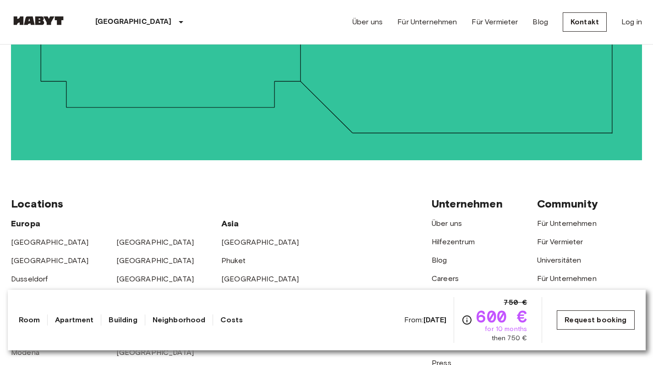
click at [588, 321] on link "Request booking" at bounding box center [595, 319] width 77 height 19
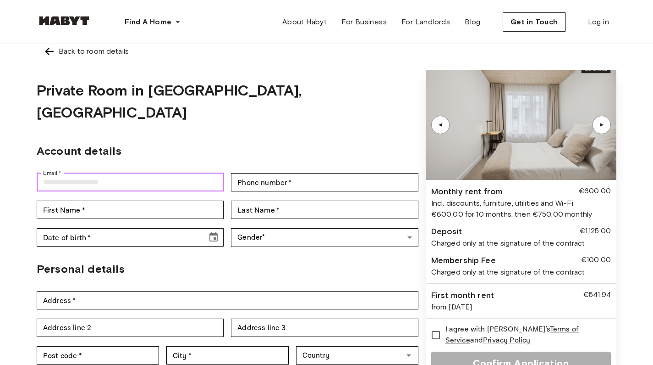
scroll to position [17, 0]
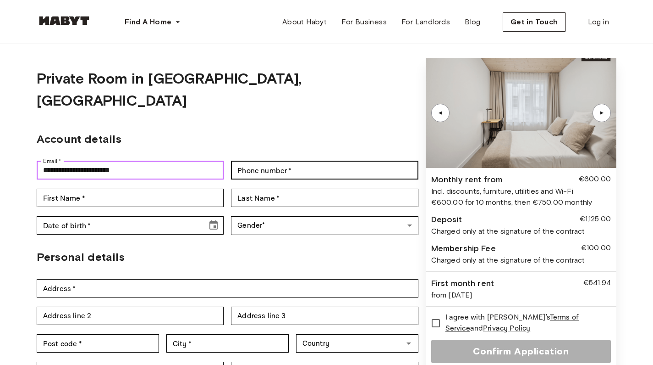
type input "**********"
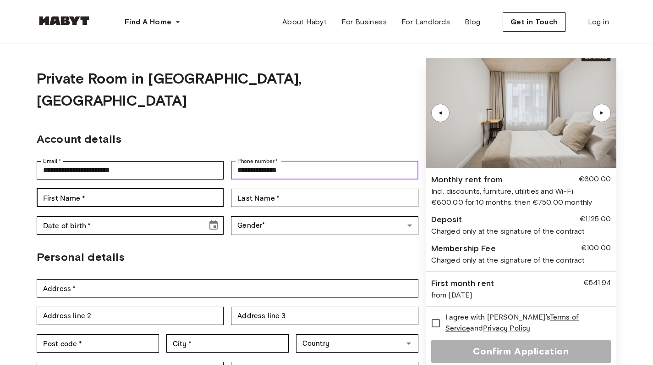
type input "**********"
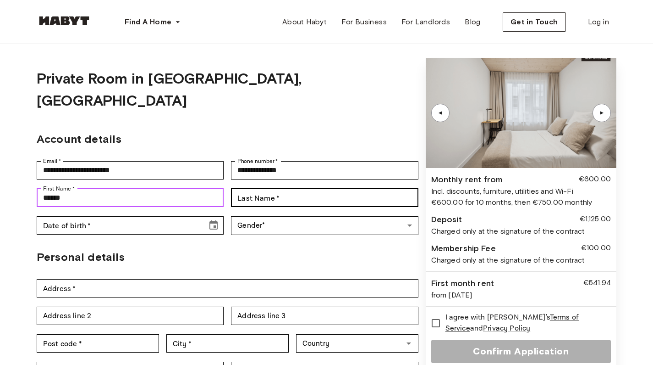
type input "******"
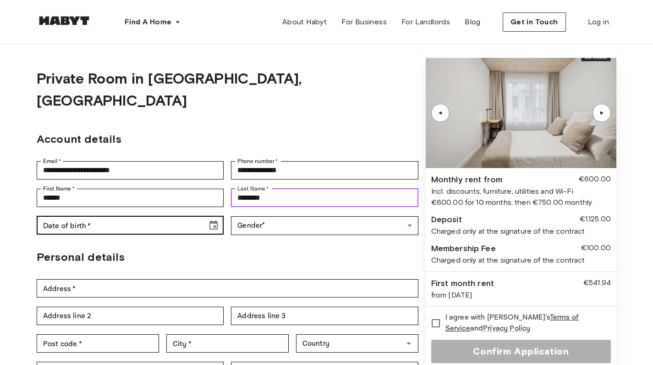
type input "********"
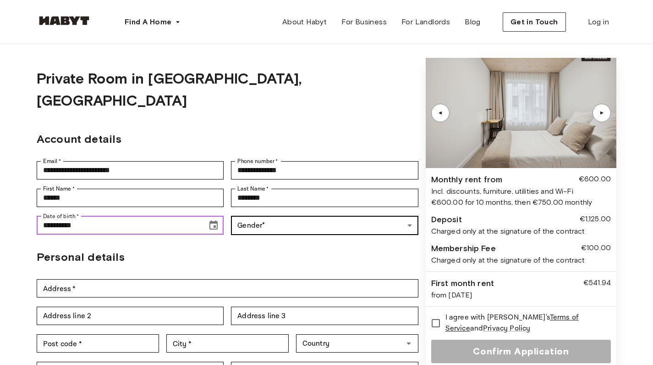
type input "**********"
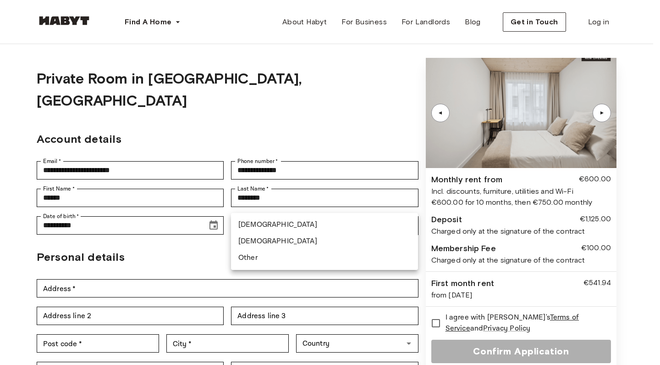
click at [255, 239] on li "[DEMOGRAPHIC_DATA]" at bounding box center [324, 241] width 187 height 17
type input "******"
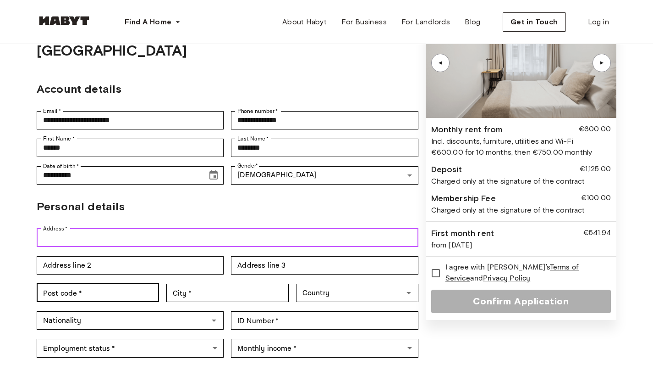
scroll to position [99, 0]
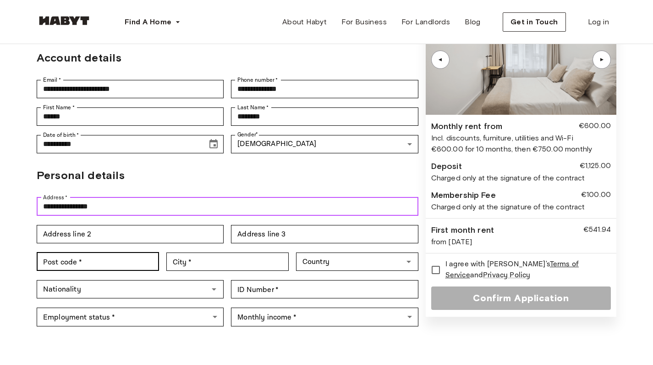
type input "**********"
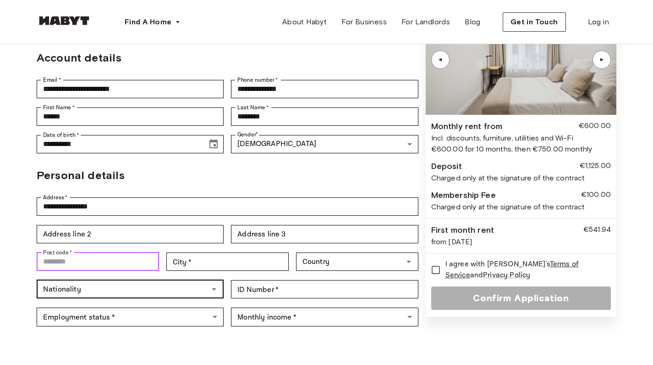
type input "*"
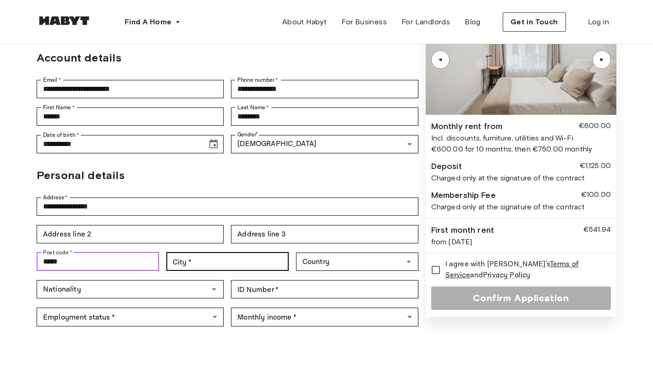
type input "*****"
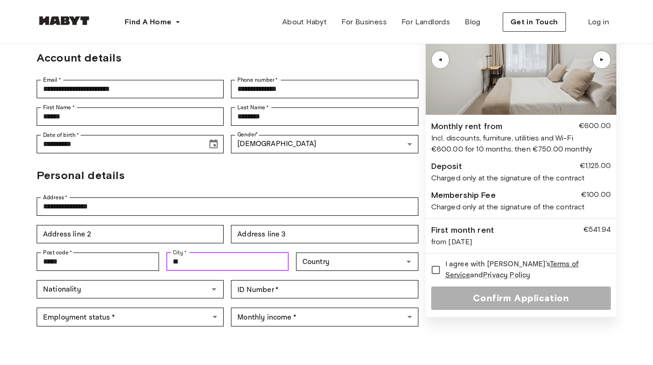
type input "*"
type input "**********"
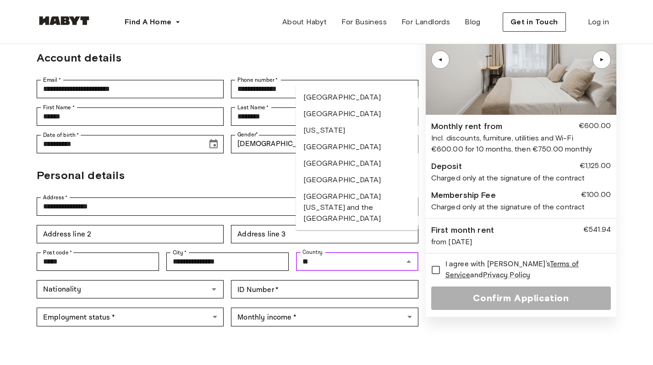
type input "*"
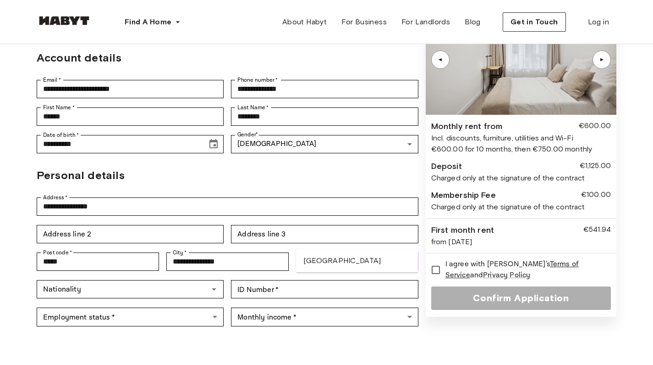
click at [321, 262] on li "[GEOGRAPHIC_DATA]" at bounding box center [357, 260] width 122 height 17
type input "*******"
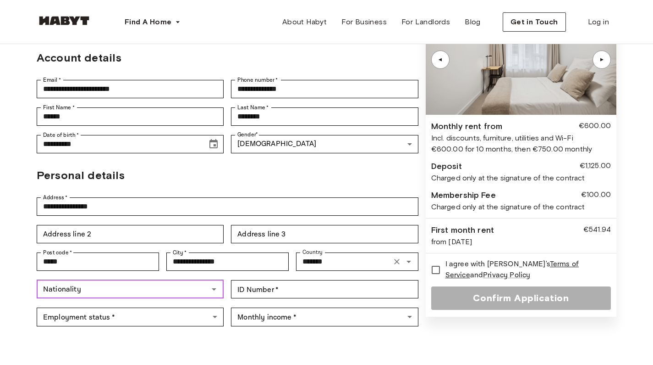
click at [85, 282] on input "Nationality" at bounding box center [122, 288] width 166 height 13
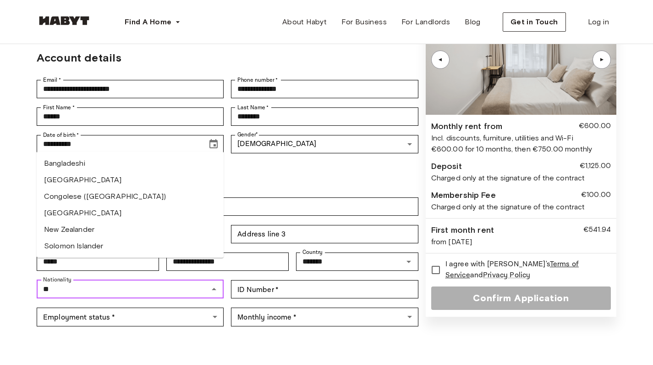
scroll to position [113, 0]
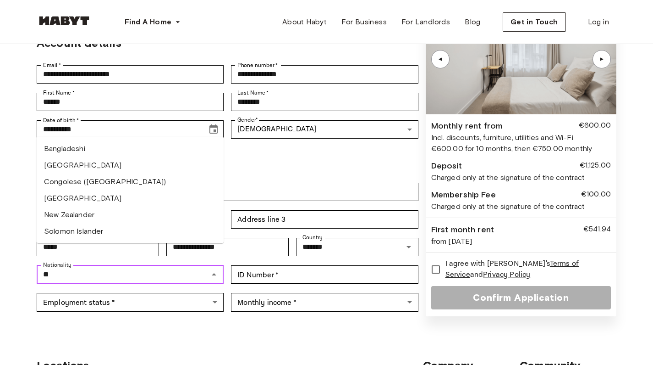
type input "*"
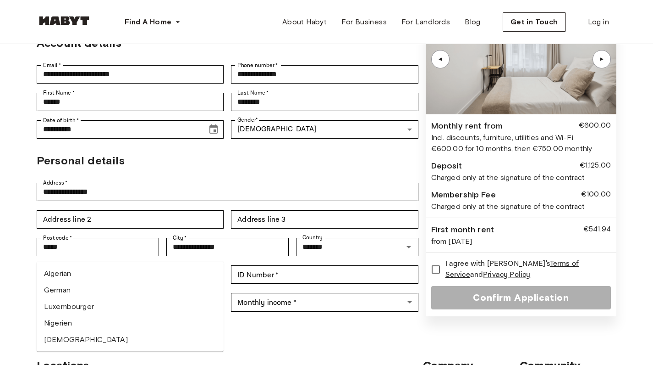
type input "*"
click at [52, 293] on li "German" at bounding box center [130, 290] width 187 height 17
type input "******"
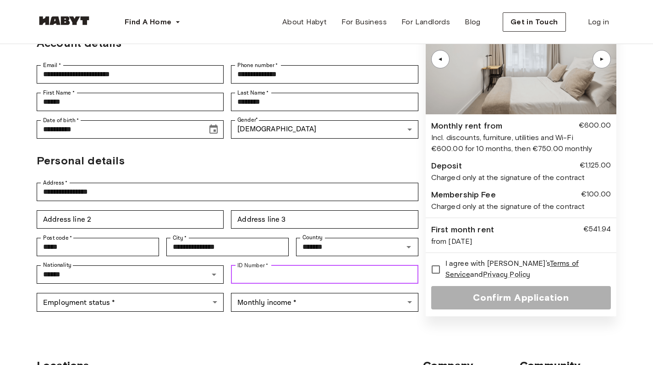
click at [260, 265] on input "ID Number   *" at bounding box center [324, 274] width 187 height 18
type input "*********"
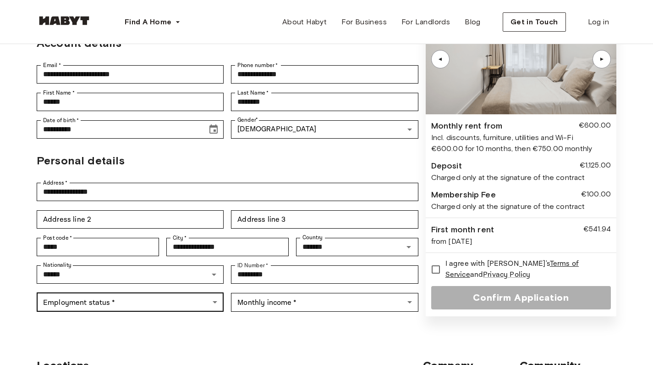
click at [147, 277] on body "**********" at bounding box center [326, 318] width 653 height 863
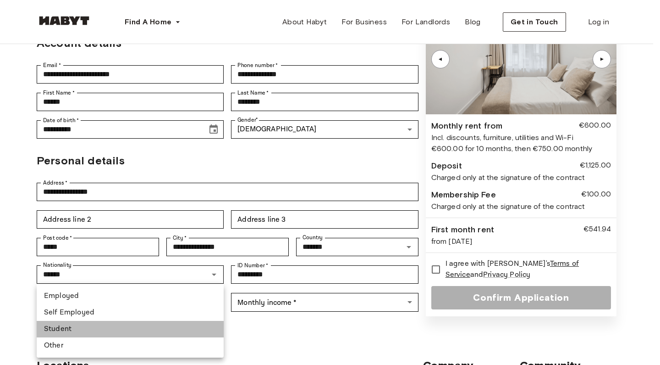
click at [50, 331] on li "Student" at bounding box center [130, 329] width 187 height 17
type input "*******"
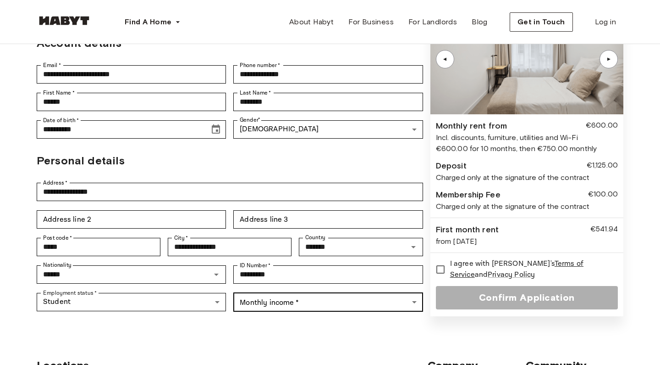
click at [317, 279] on body "**********" at bounding box center [330, 318] width 660 height 863
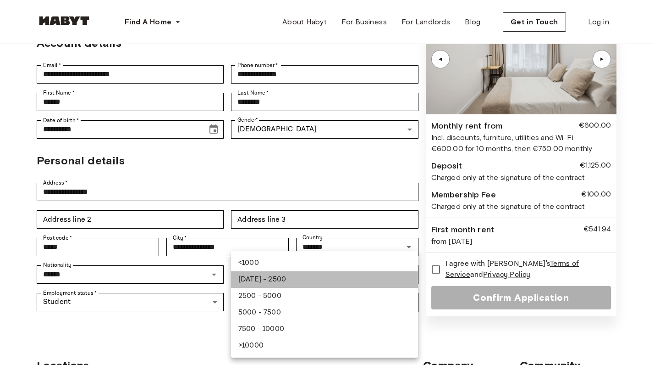
click at [249, 278] on li "[DATE] - 2500" at bounding box center [324, 279] width 187 height 17
type input "**********"
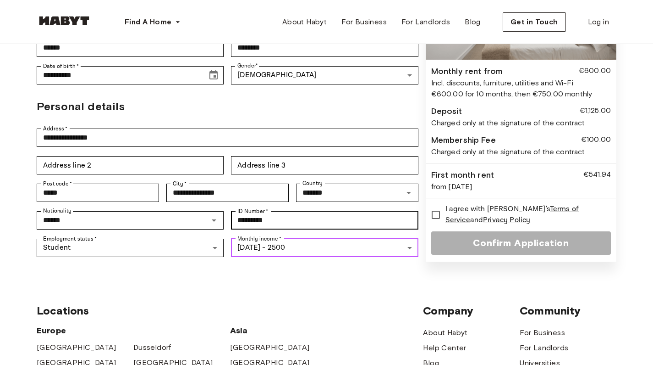
scroll to position [98, 0]
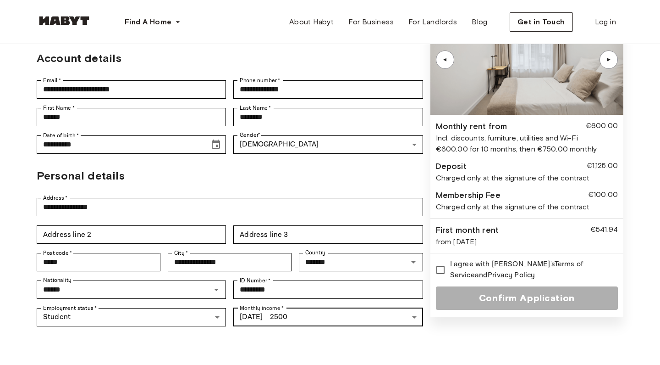
click at [356, 293] on body "**********" at bounding box center [330, 333] width 660 height 863
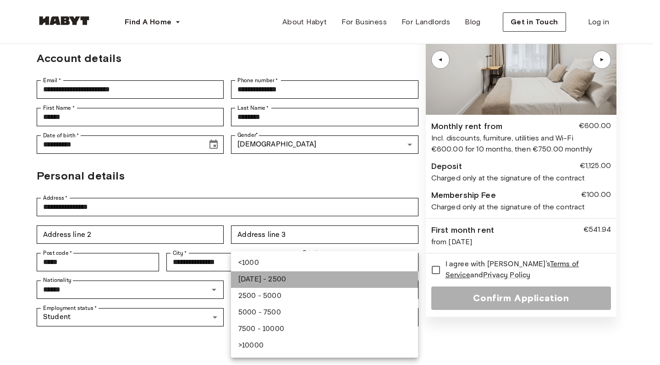
click at [272, 280] on li "[DATE] - 2500" at bounding box center [324, 279] width 187 height 17
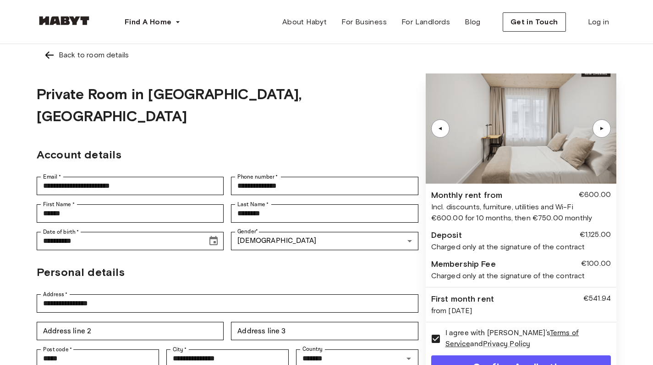
scroll to position [170, 0]
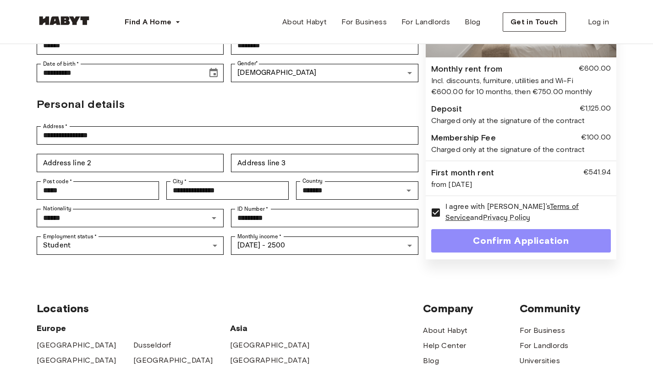
click at [506, 229] on button "Confirm Application" at bounding box center [522, 240] width 180 height 23
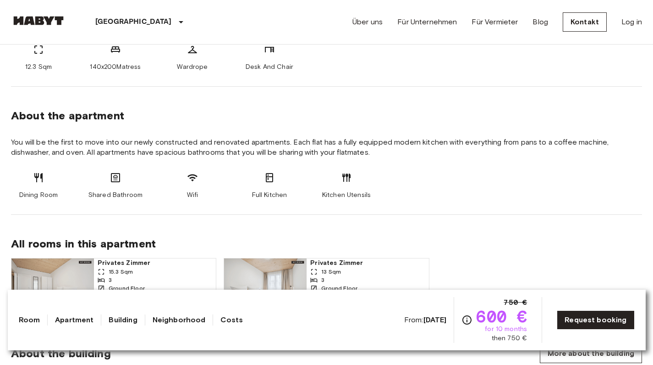
scroll to position [526, 0]
